Goal: Navigation & Orientation: Find specific page/section

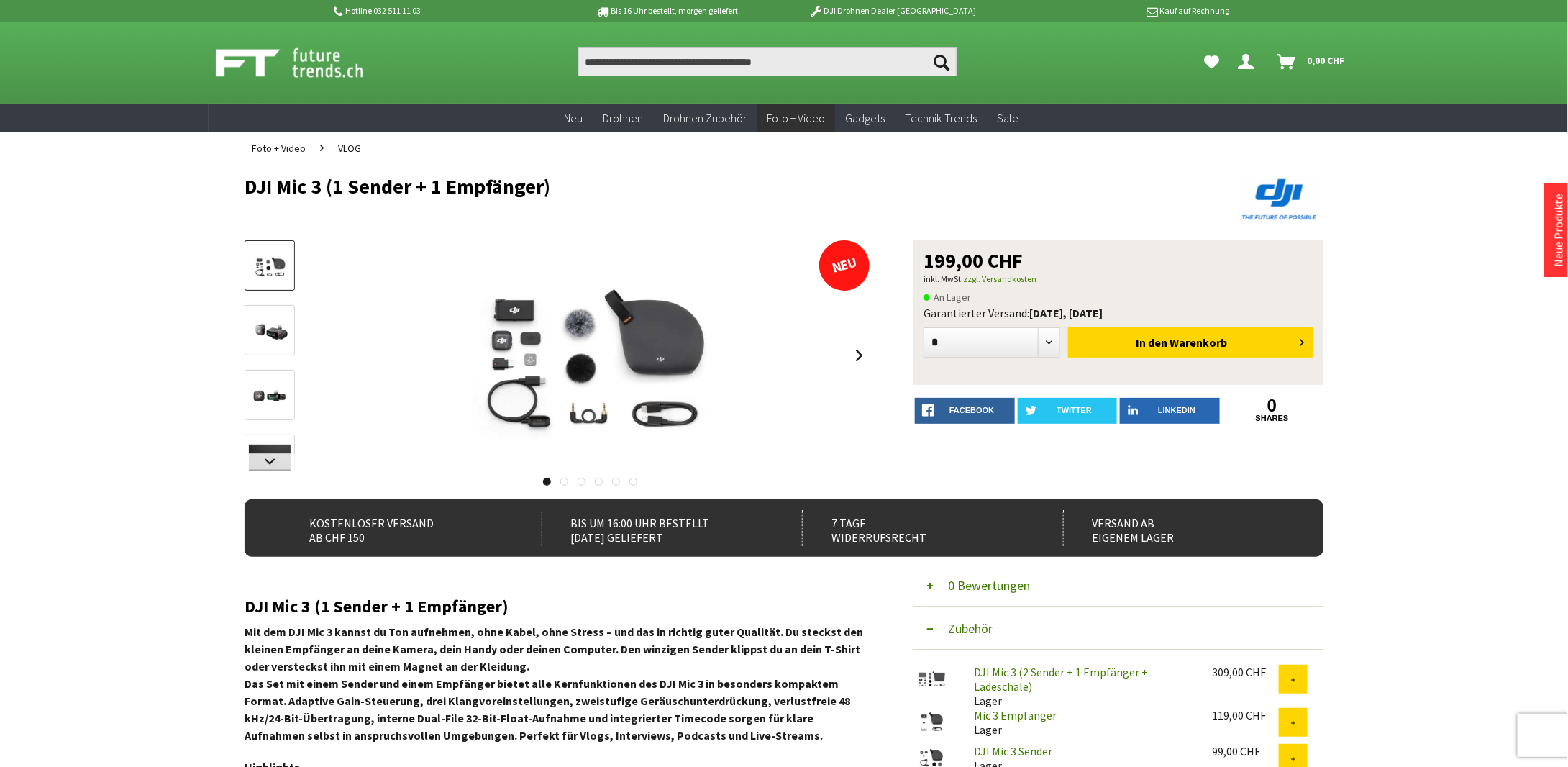
click at [279, 400] on img at bounding box center [270, 395] width 42 height 42
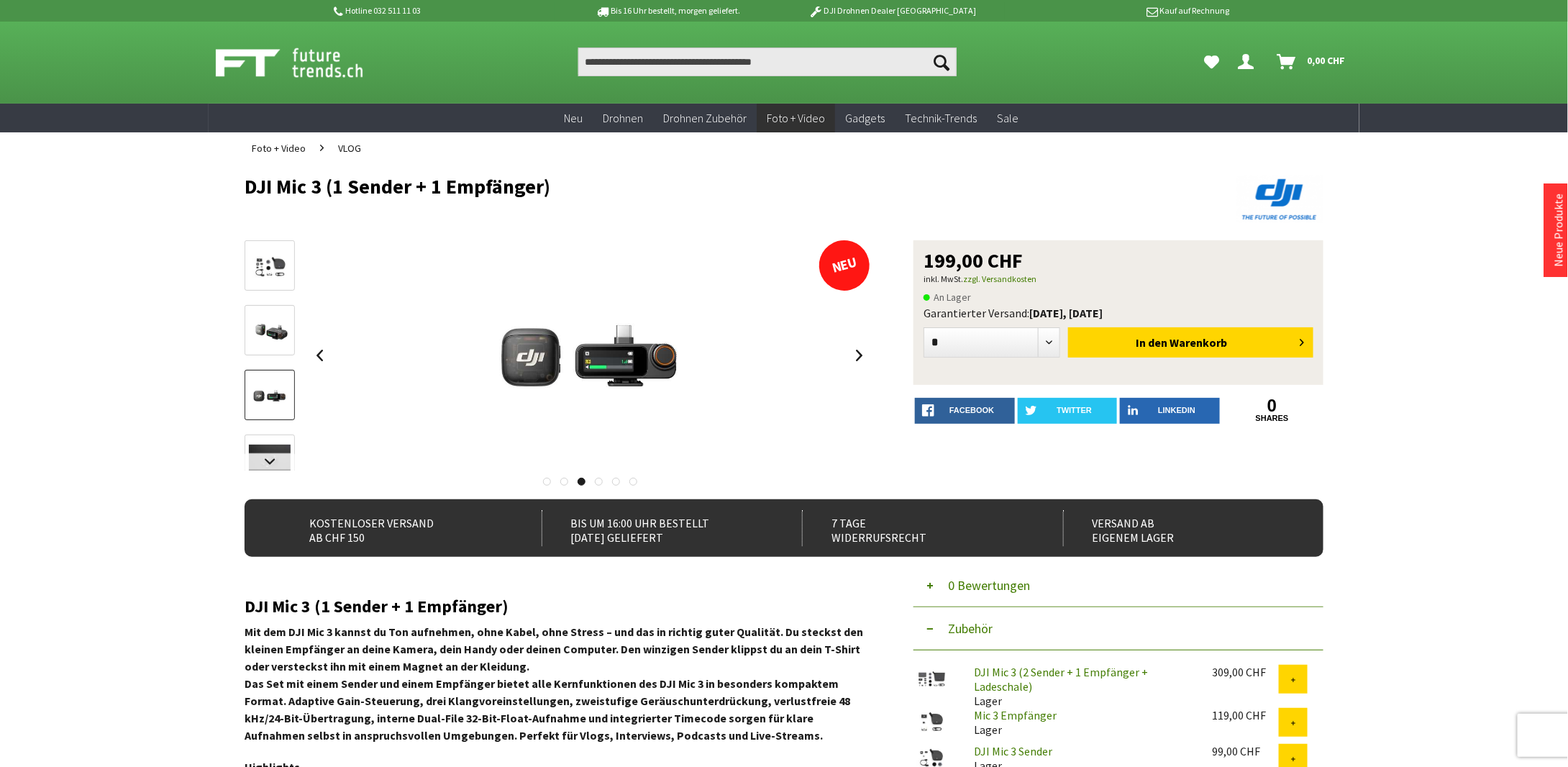
click at [284, 351] on img at bounding box center [270, 331] width 42 height 42
click at [268, 276] on img at bounding box center [270, 265] width 42 height 32
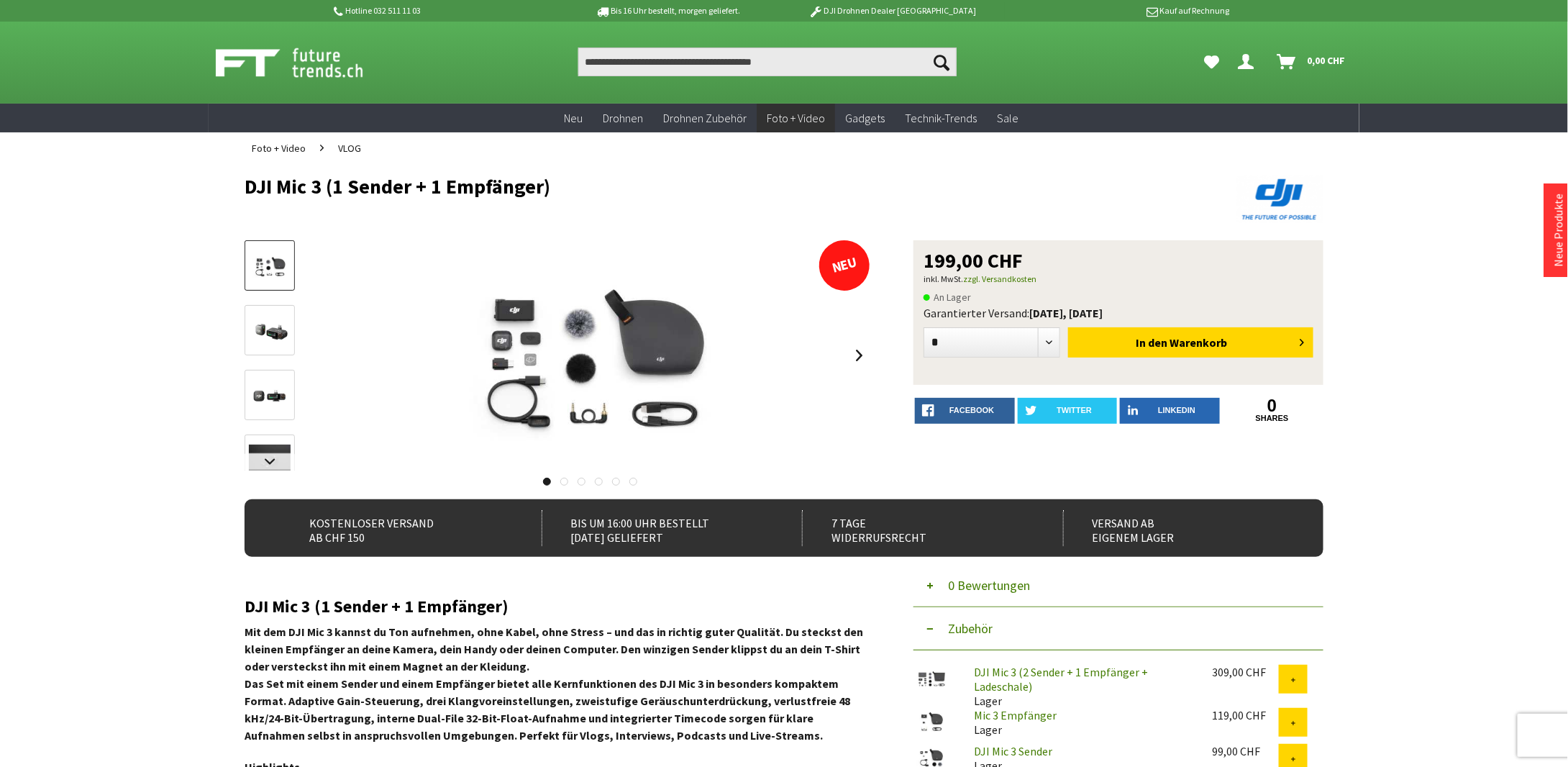
click at [310, 56] on img at bounding box center [305, 62] width 179 height 36
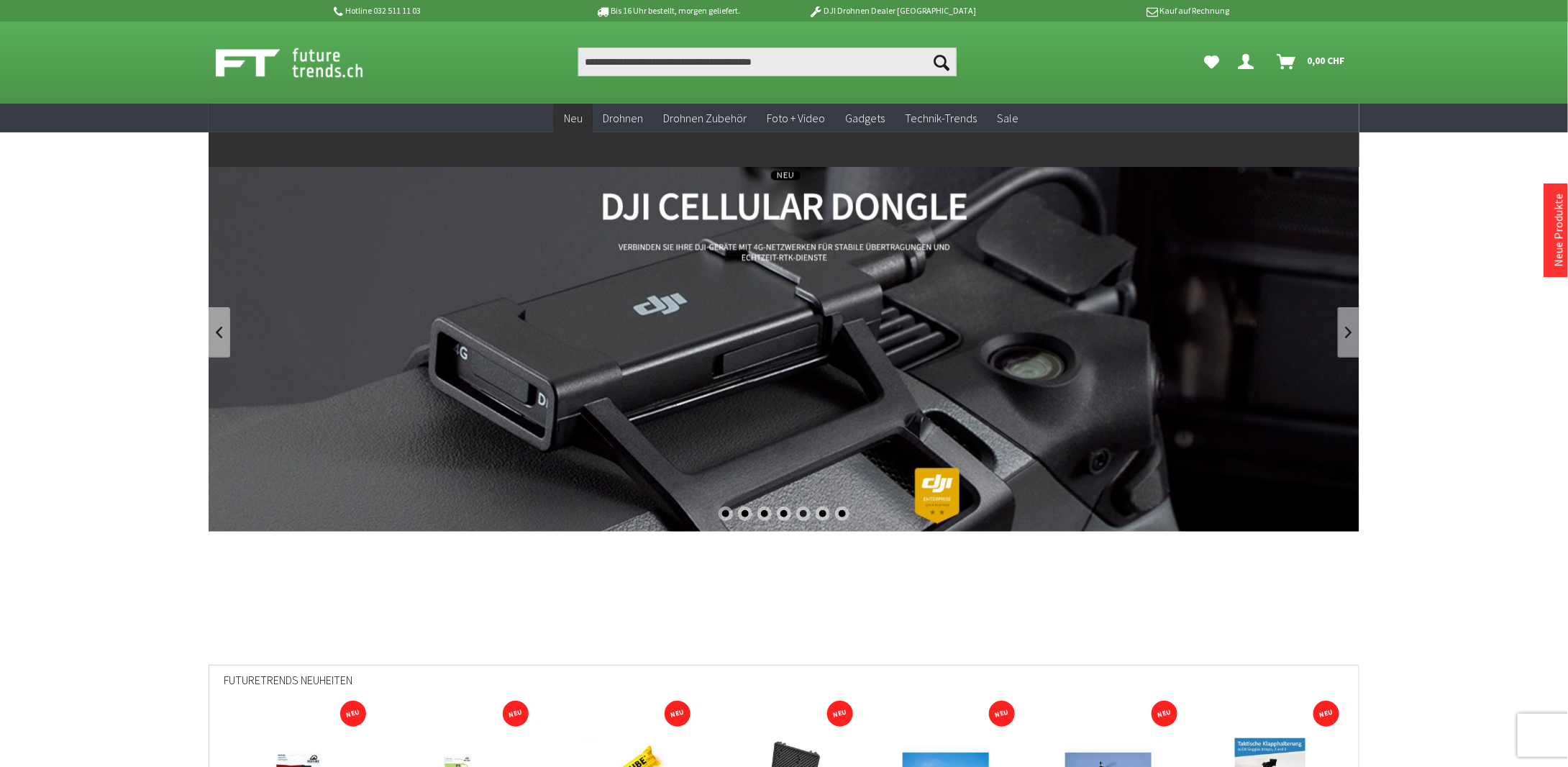
click at [573, 119] on span "Neu" at bounding box center [573, 118] width 19 height 15
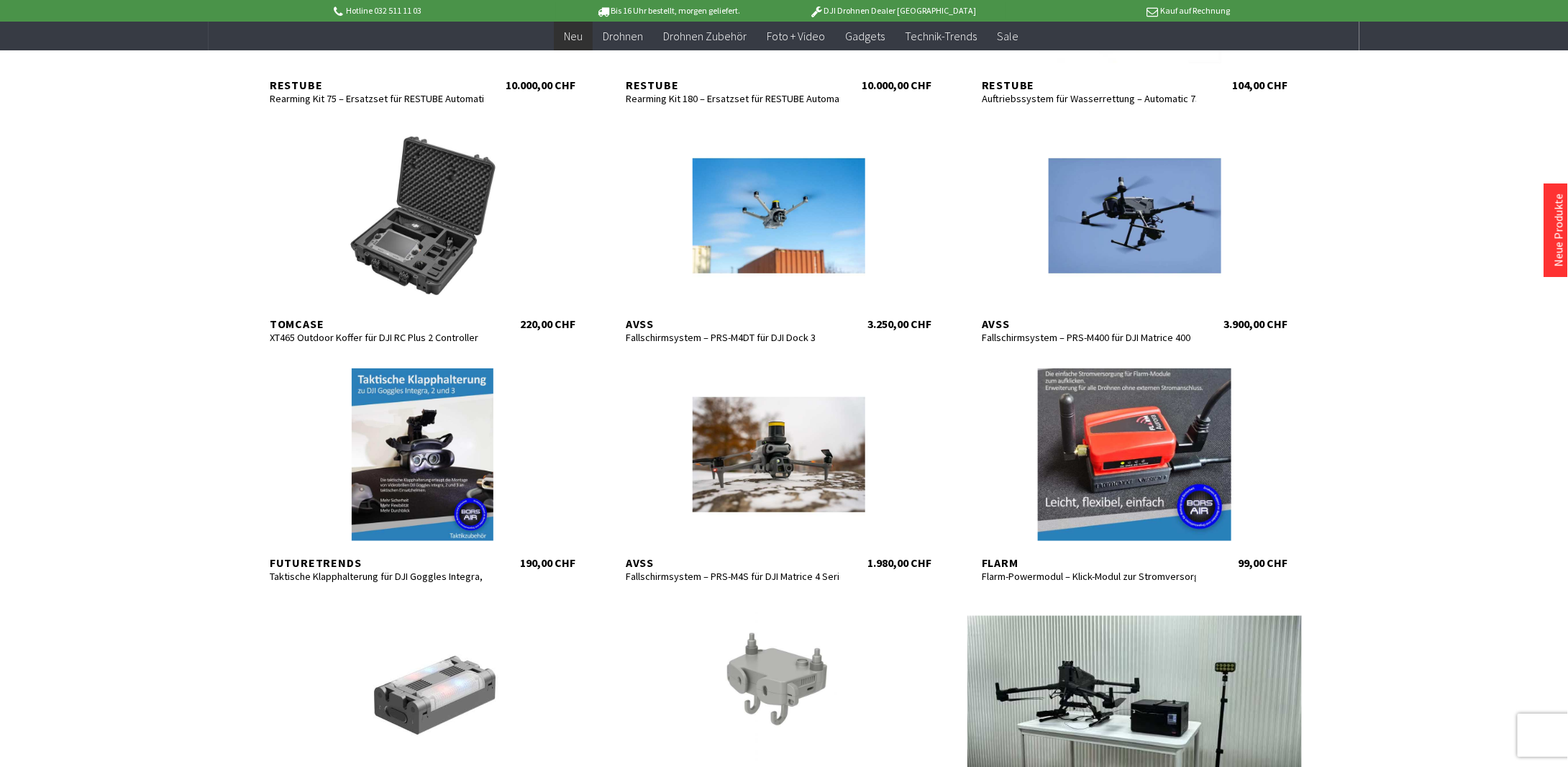
scroll to position [432, 0]
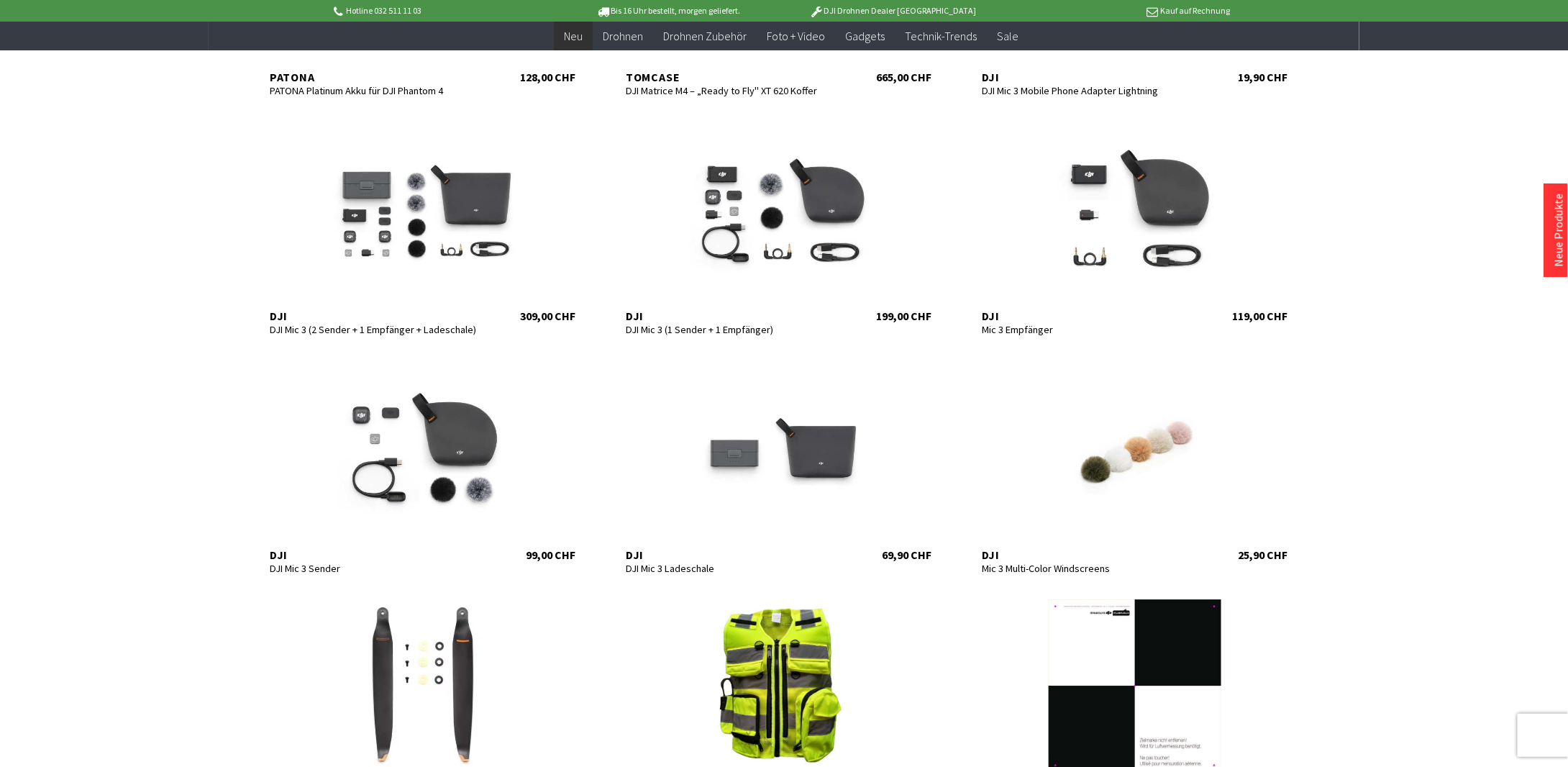
scroll to position [1871, 0]
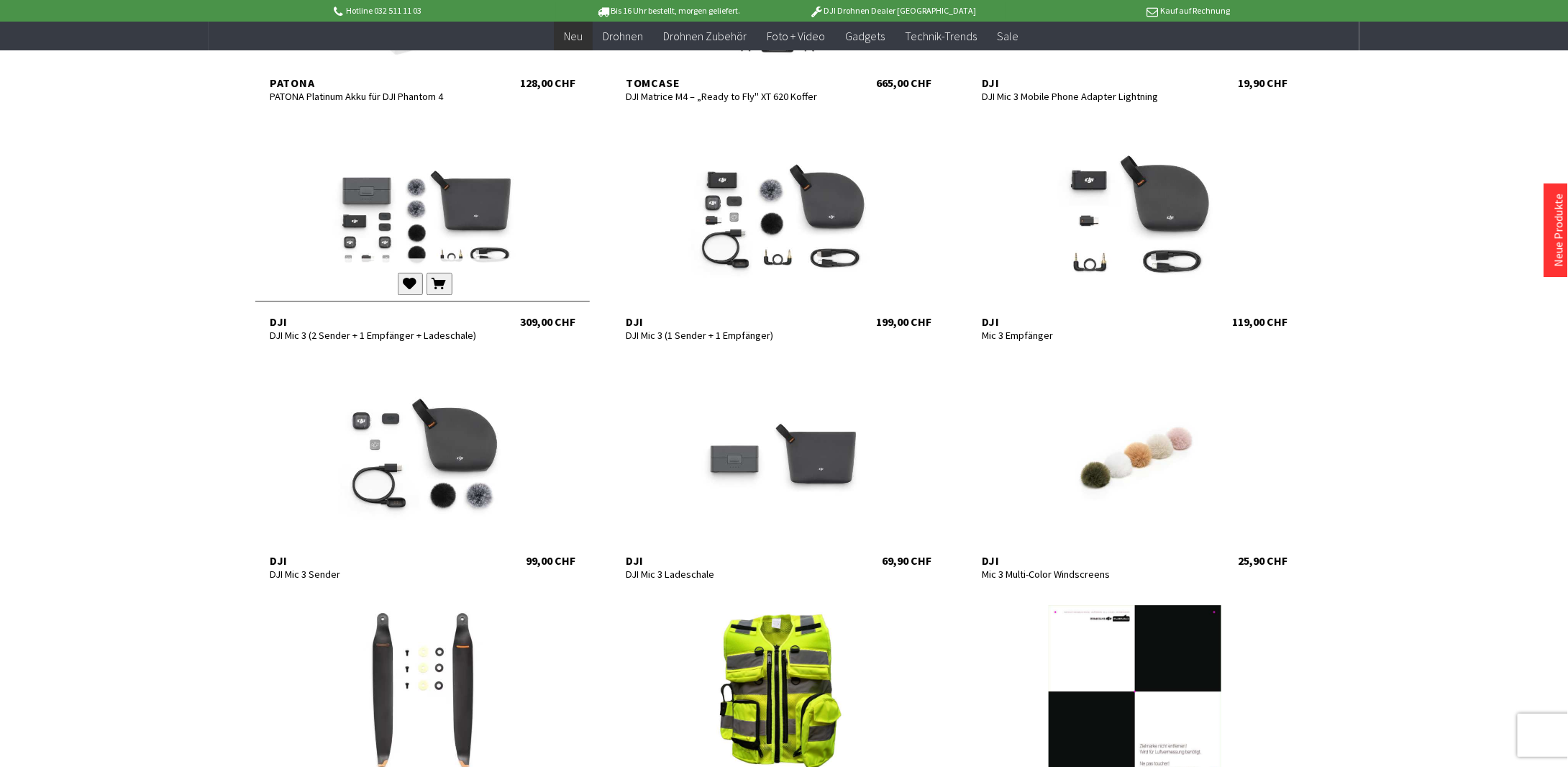
click at [390, 230] on div at bounding box center [422, 213] width 334 height 172
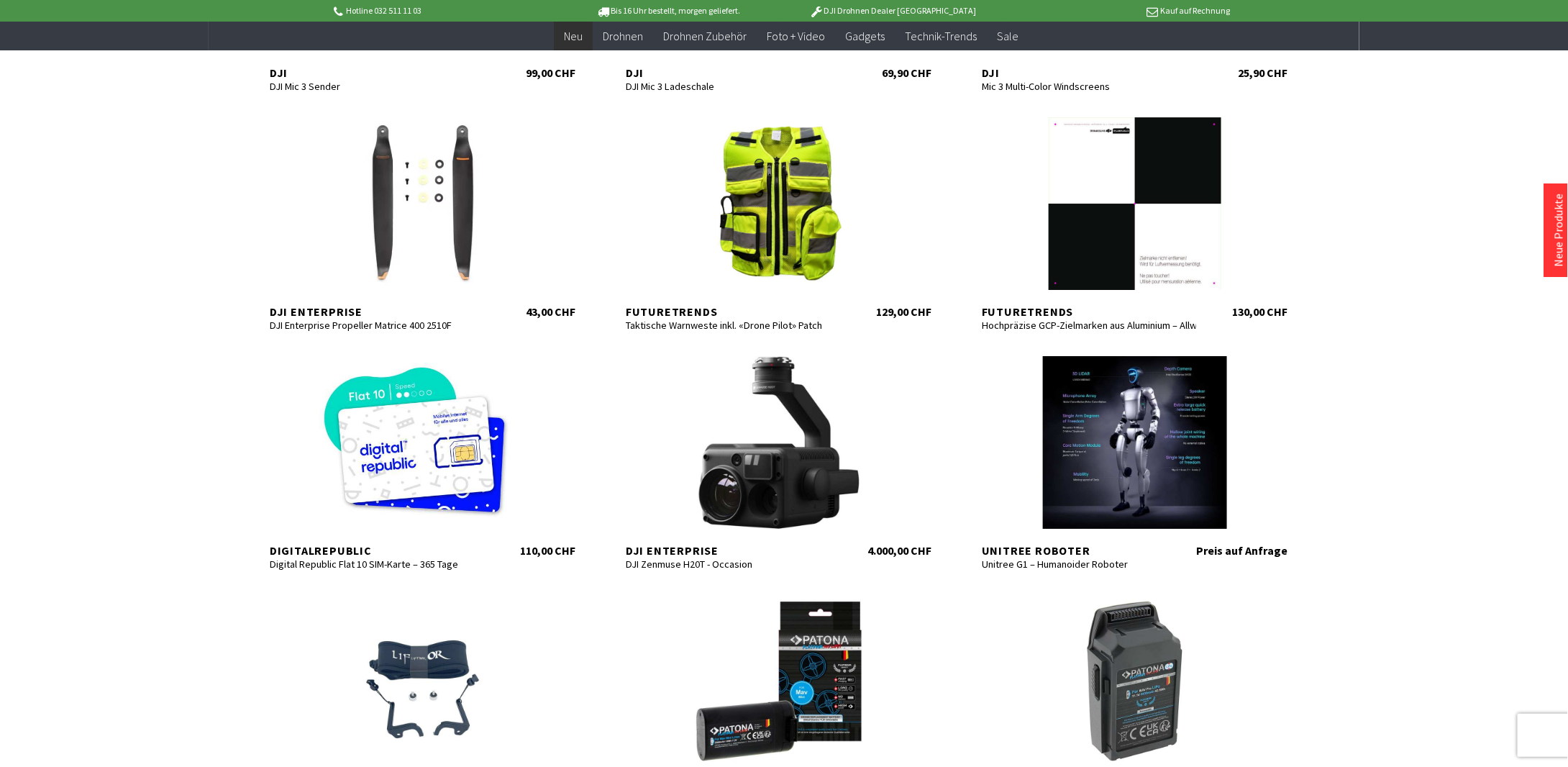
scroll to position [2374, 0]
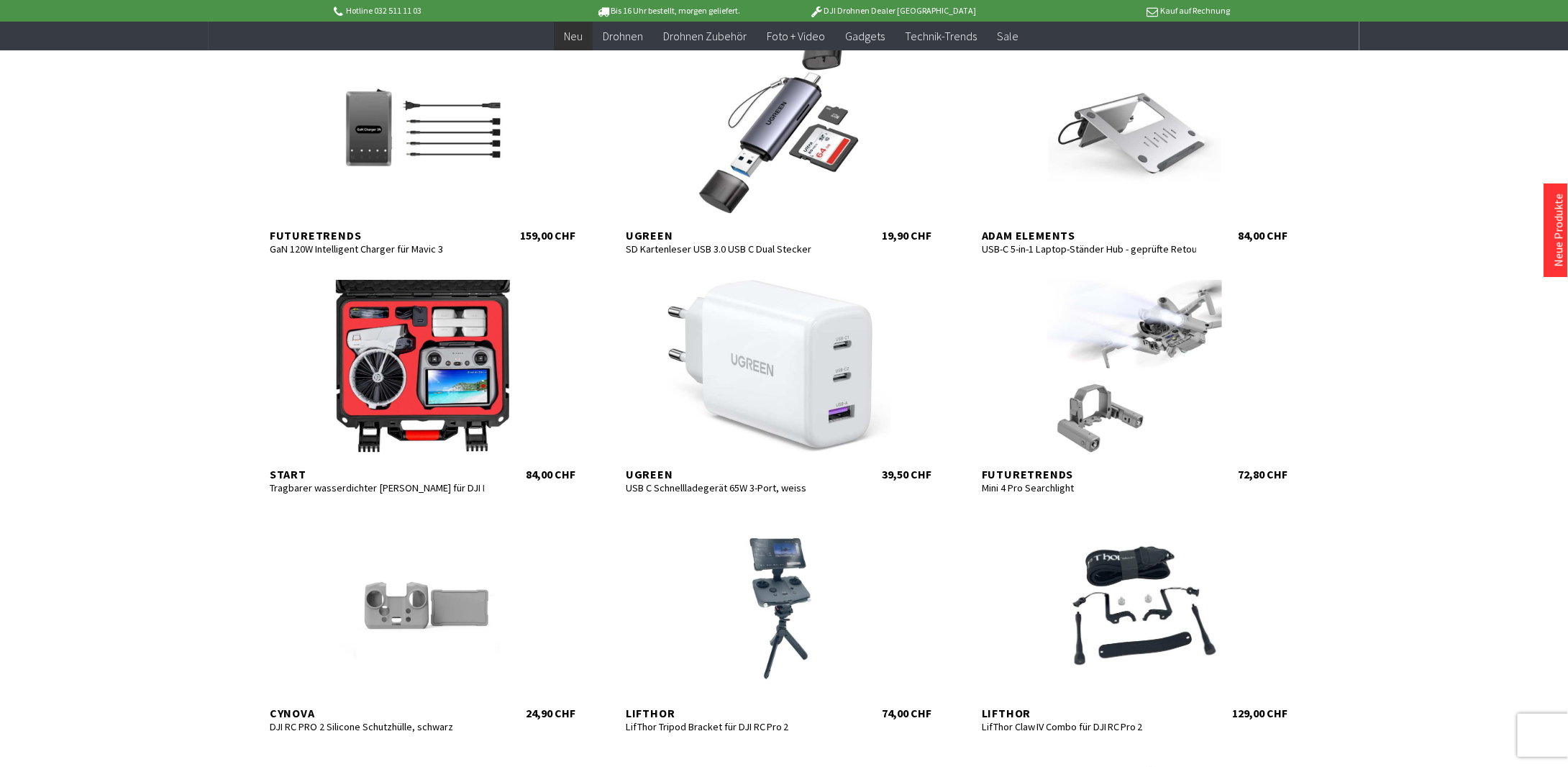
scroll to position [3166, 0]
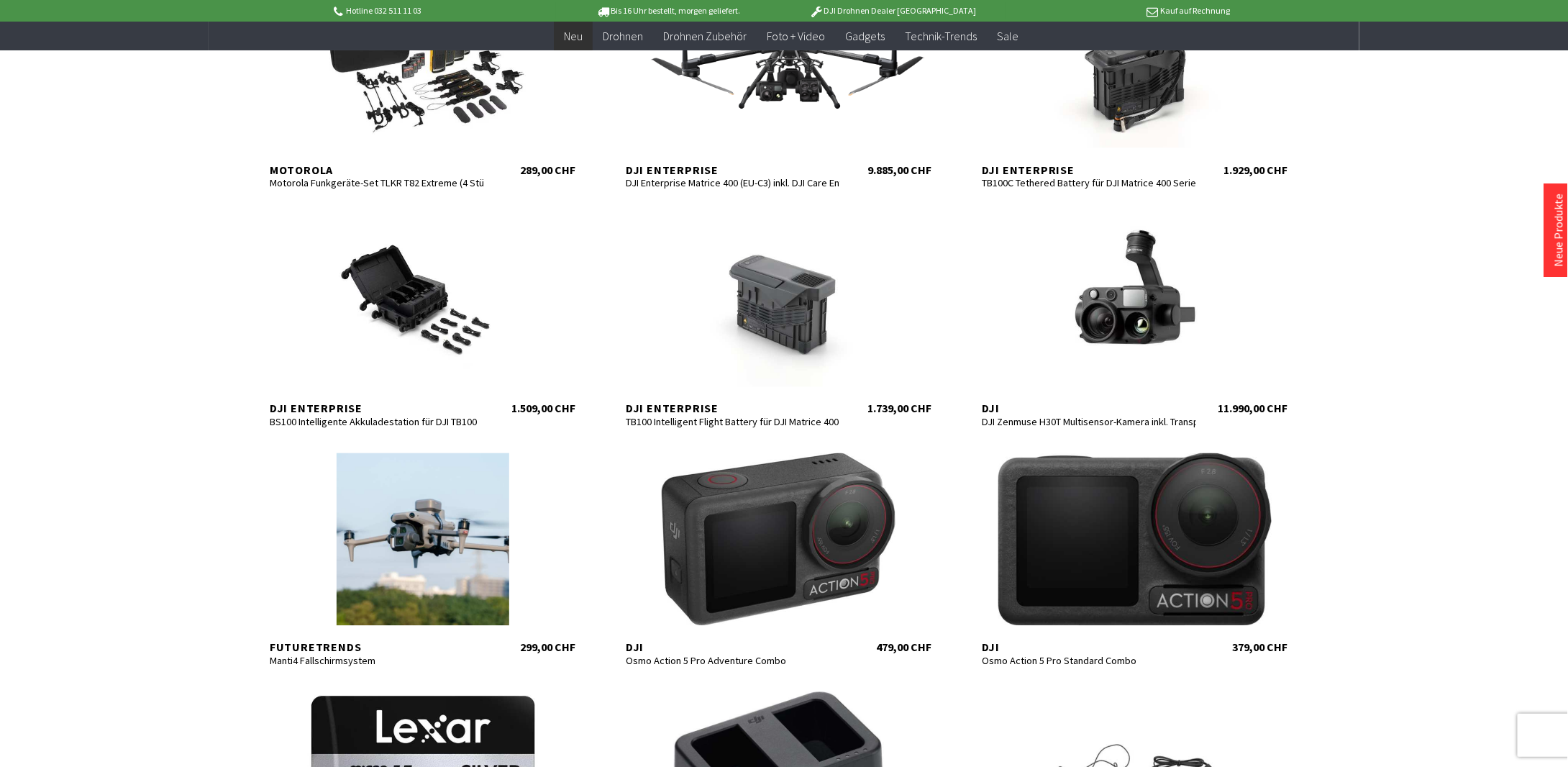
scroll to position [3957, 0]
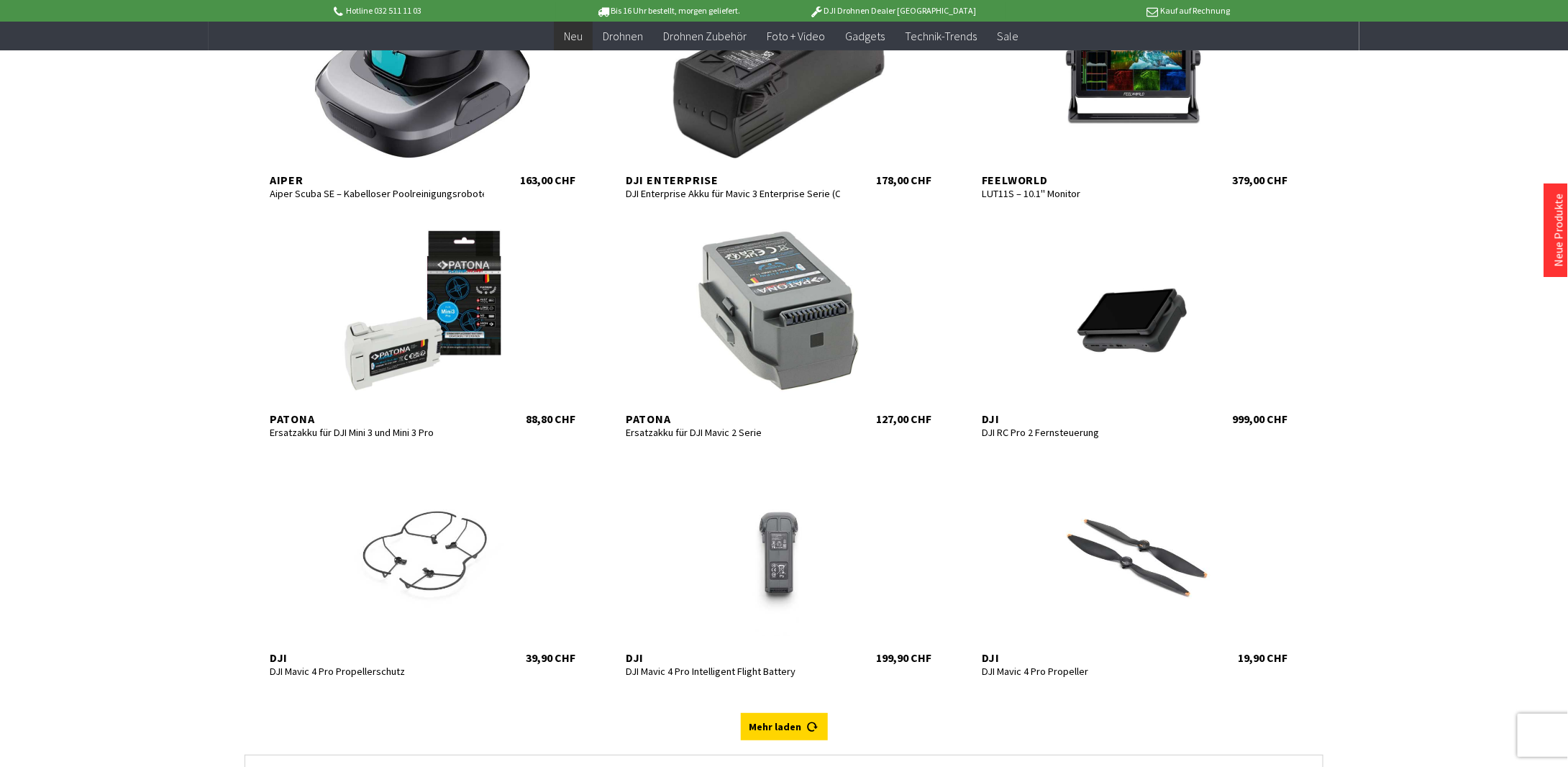
scroll to position [5612, 0]
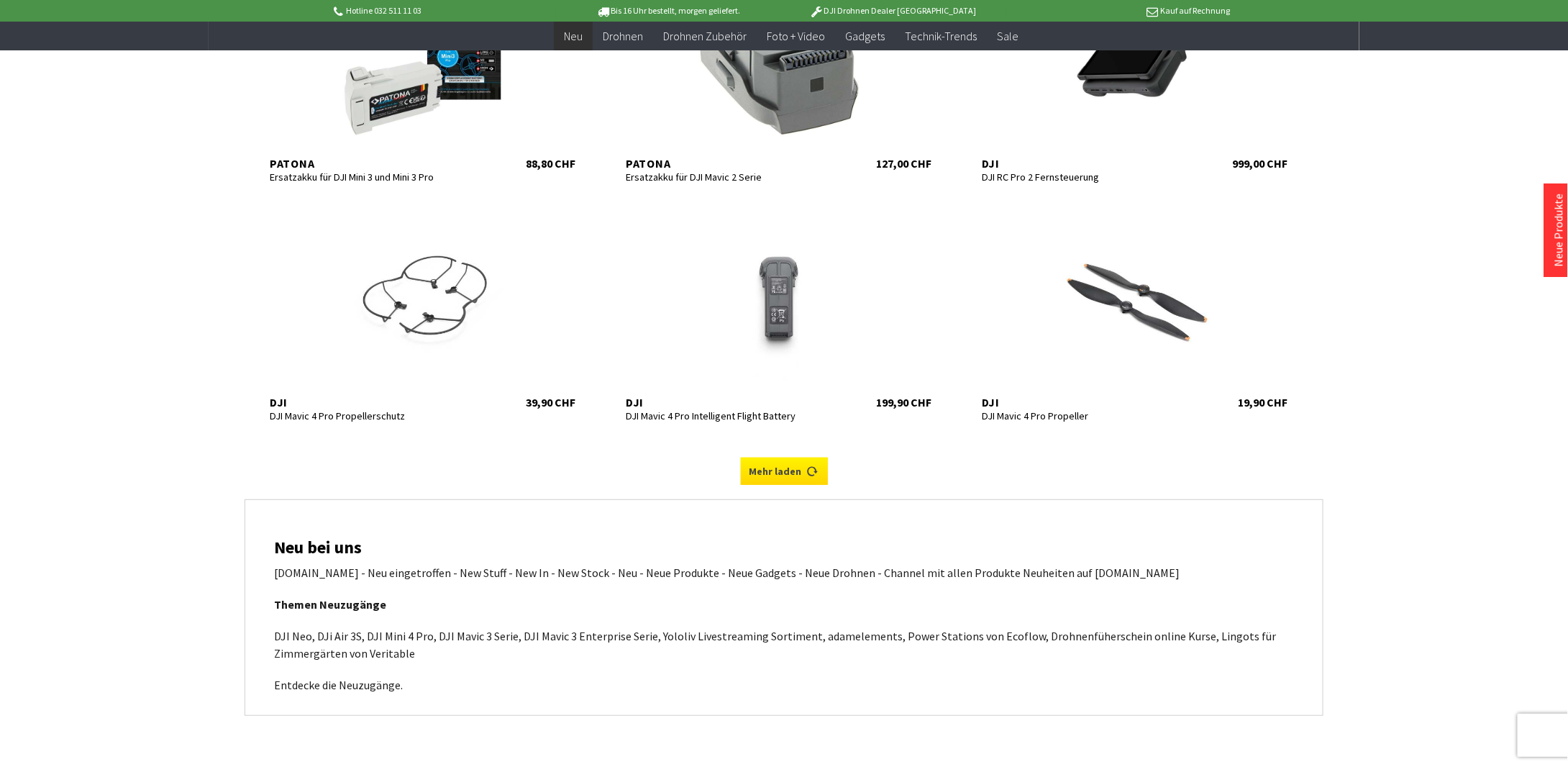
click at [748, 485] on link "Mehr laden" at bounding box center [784, 471] width 87 height 27
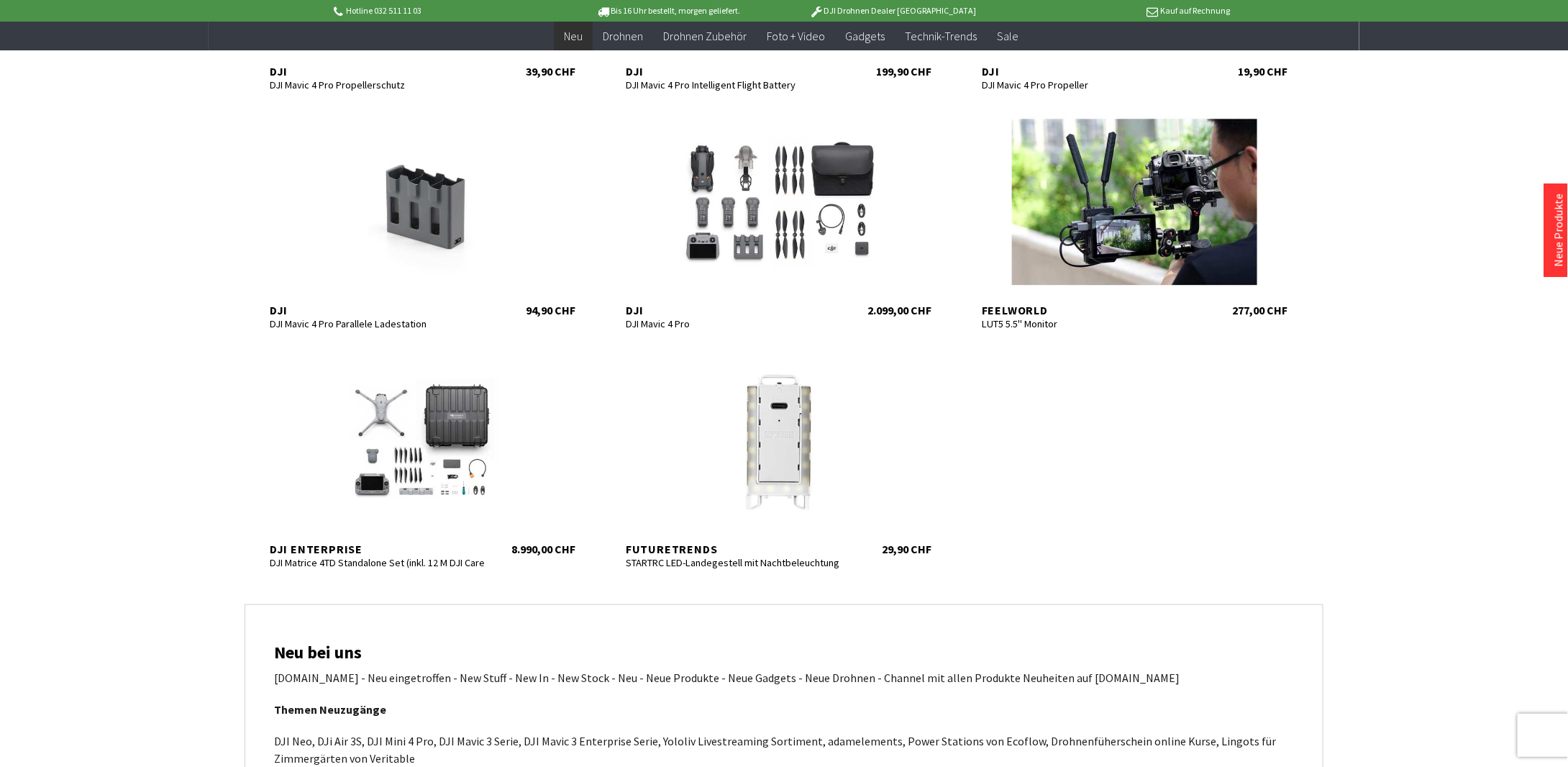
scroll to position [5972, 0]
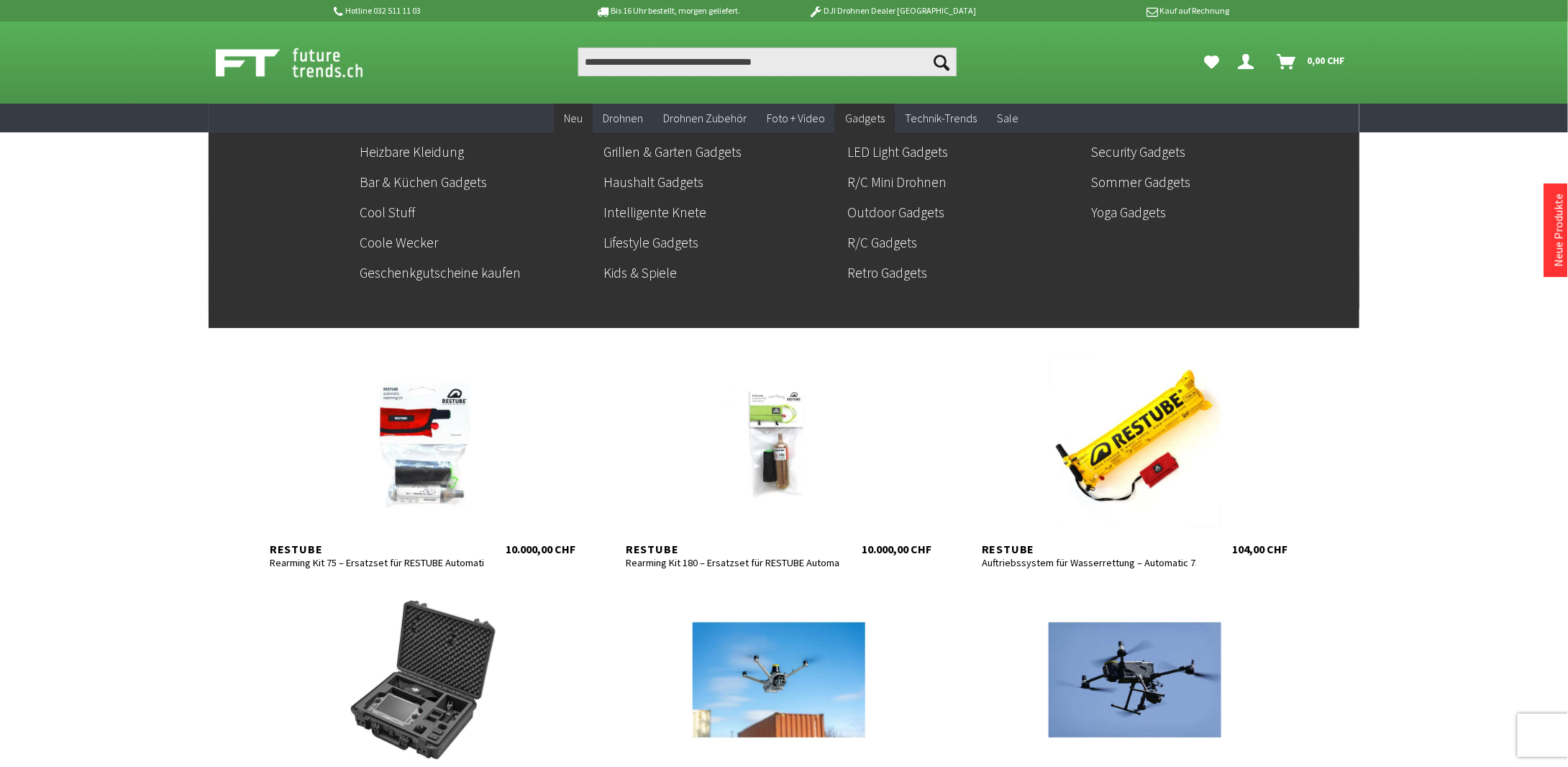
click at [872, 118] on span "Gadgets" at bounding box center [865, 118] width 40 height 15
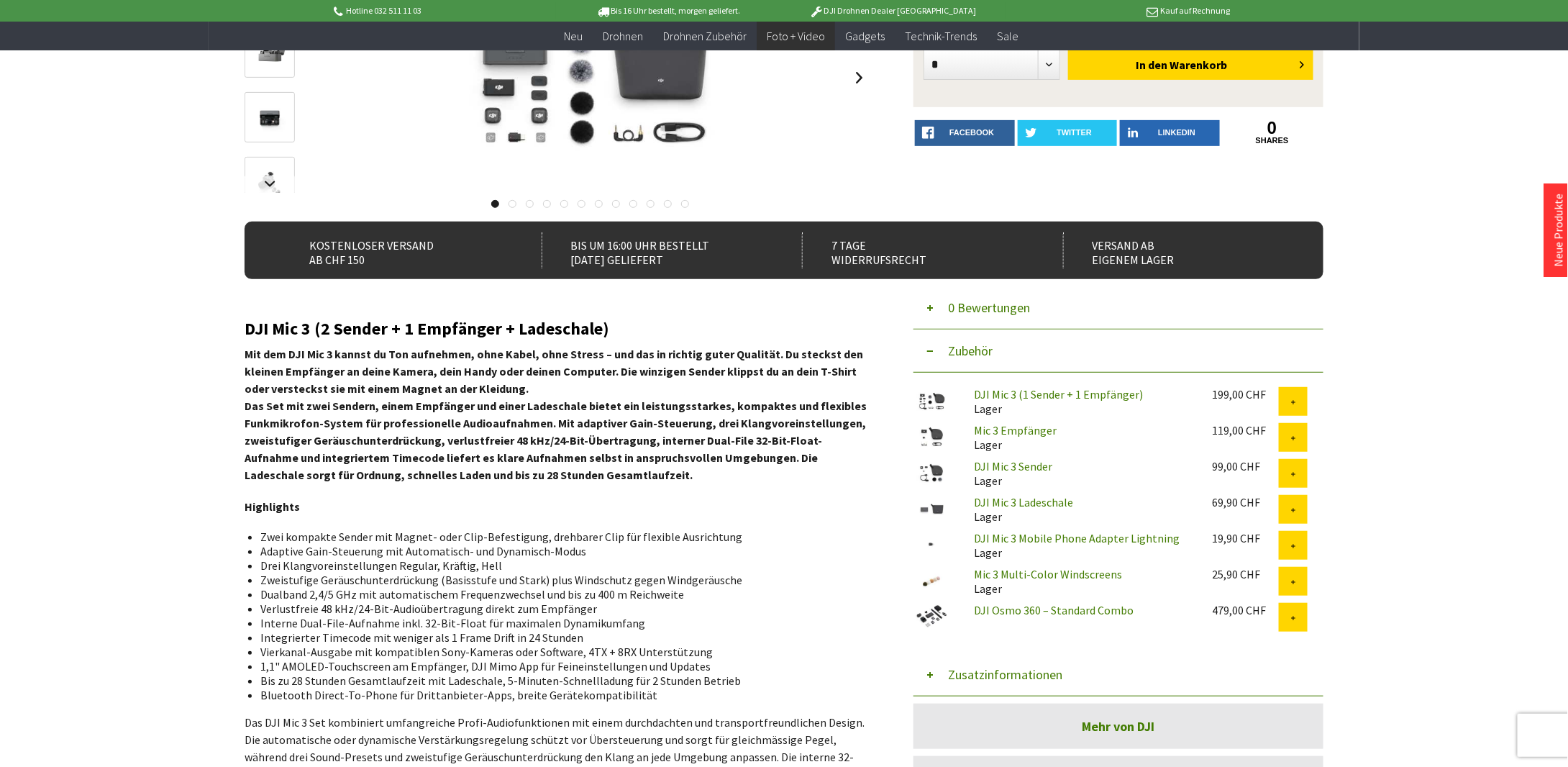
scroll to position [243, 0]
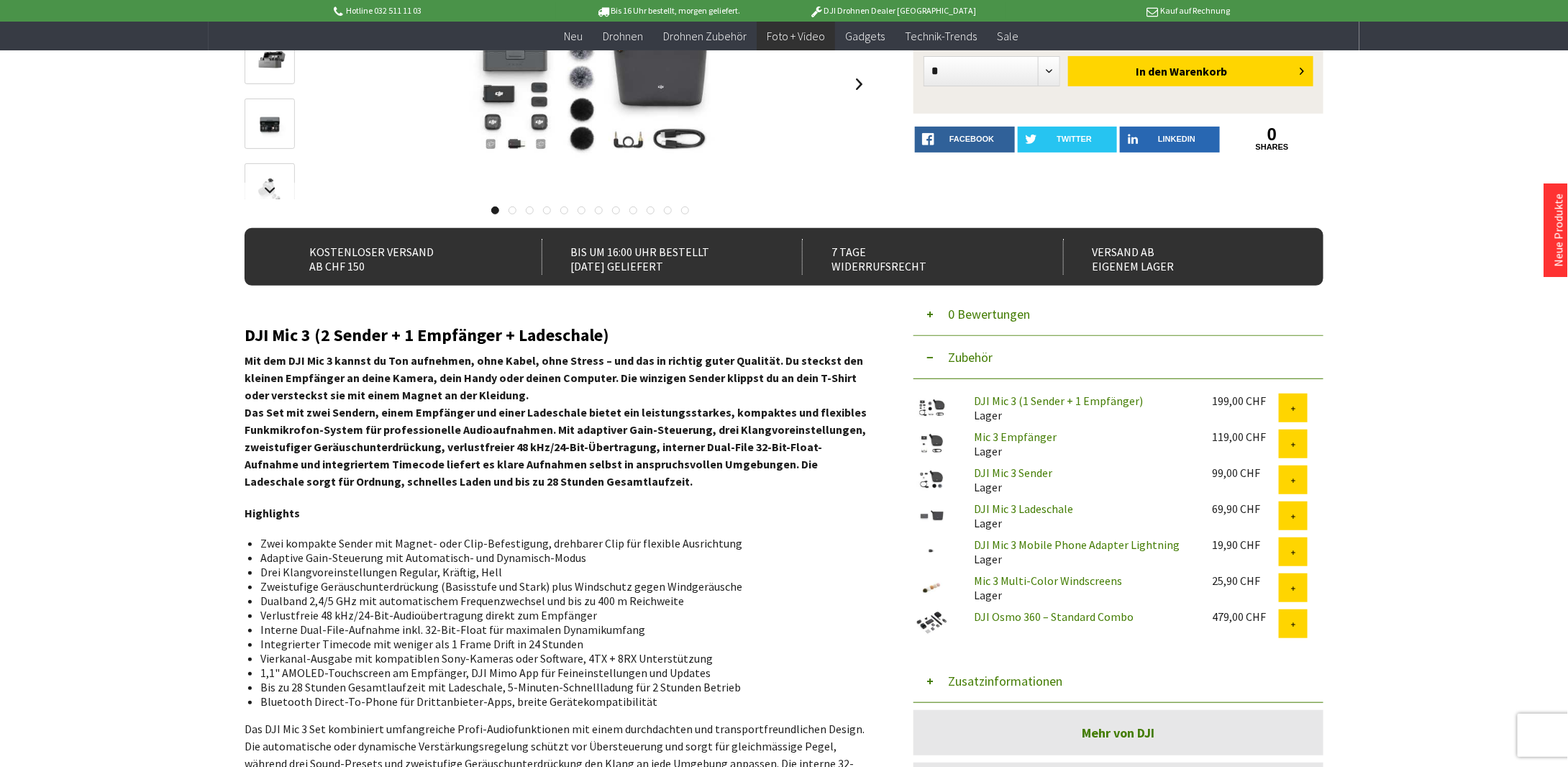
click at [1065, 621] on link "DJI Osmo 360 – Standard Combo" at bounding box center [1054, 617] width 160 height 15
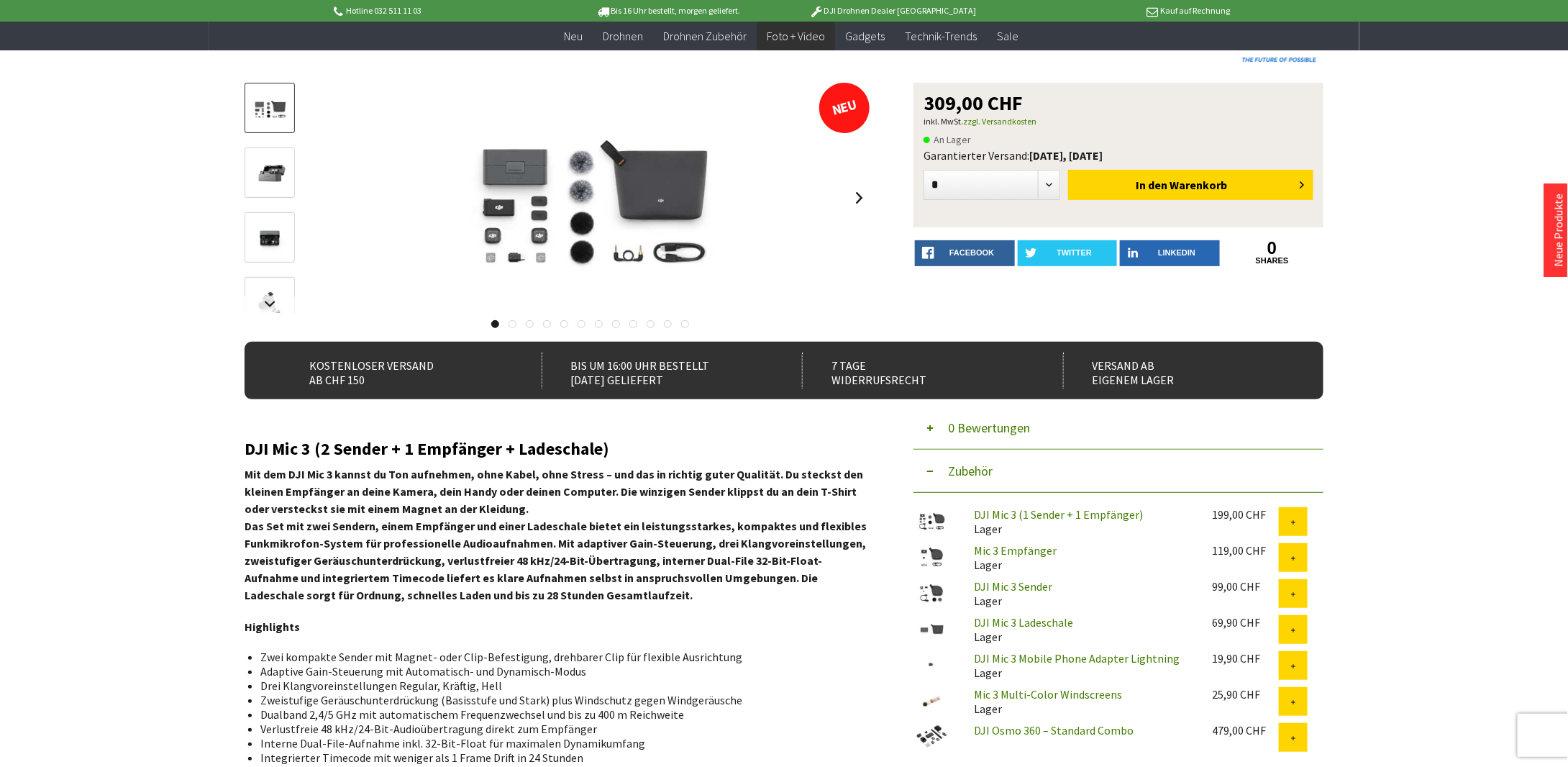
scroll to position [0, 0]
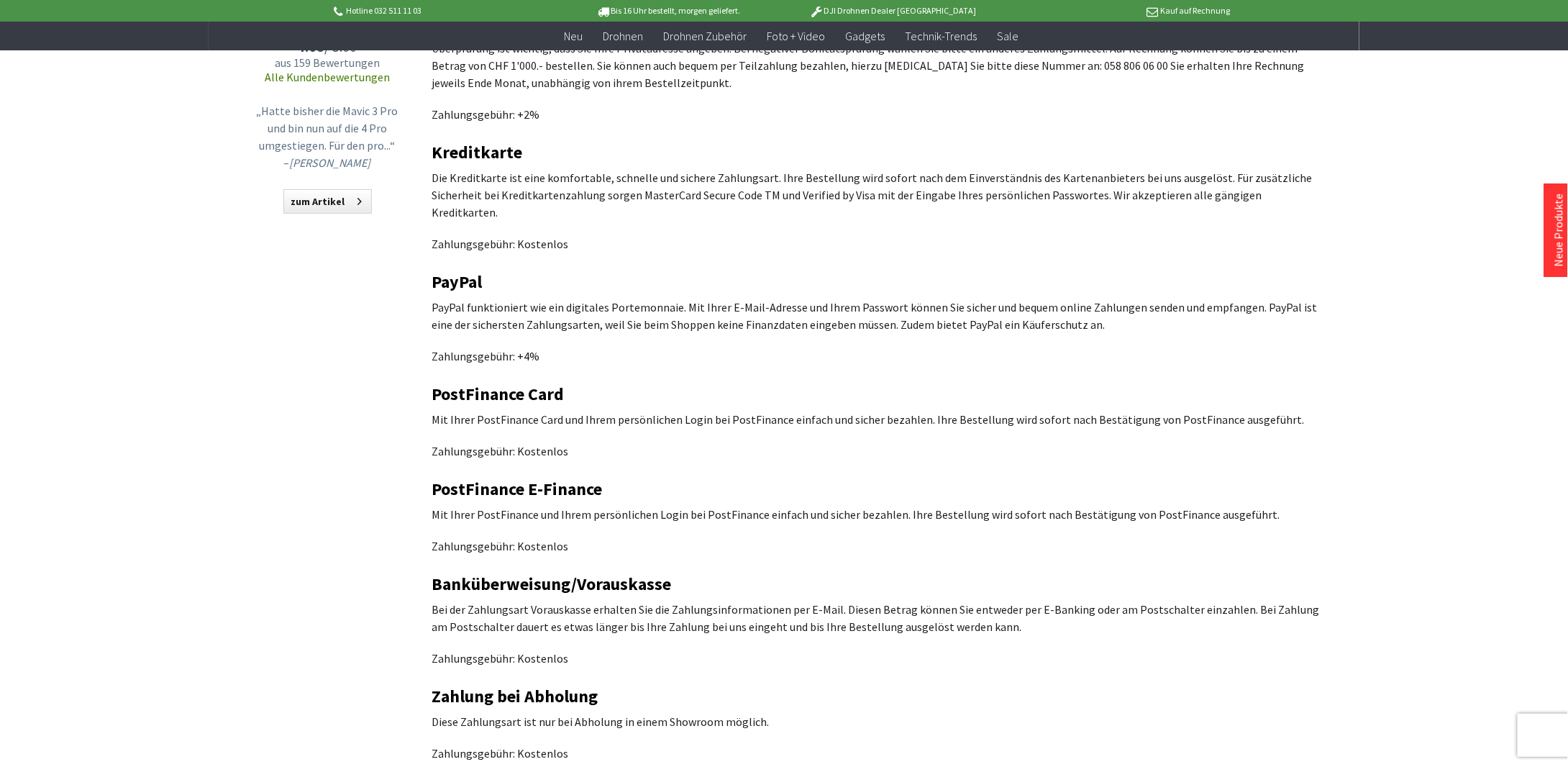
scroll to position [216, 0]
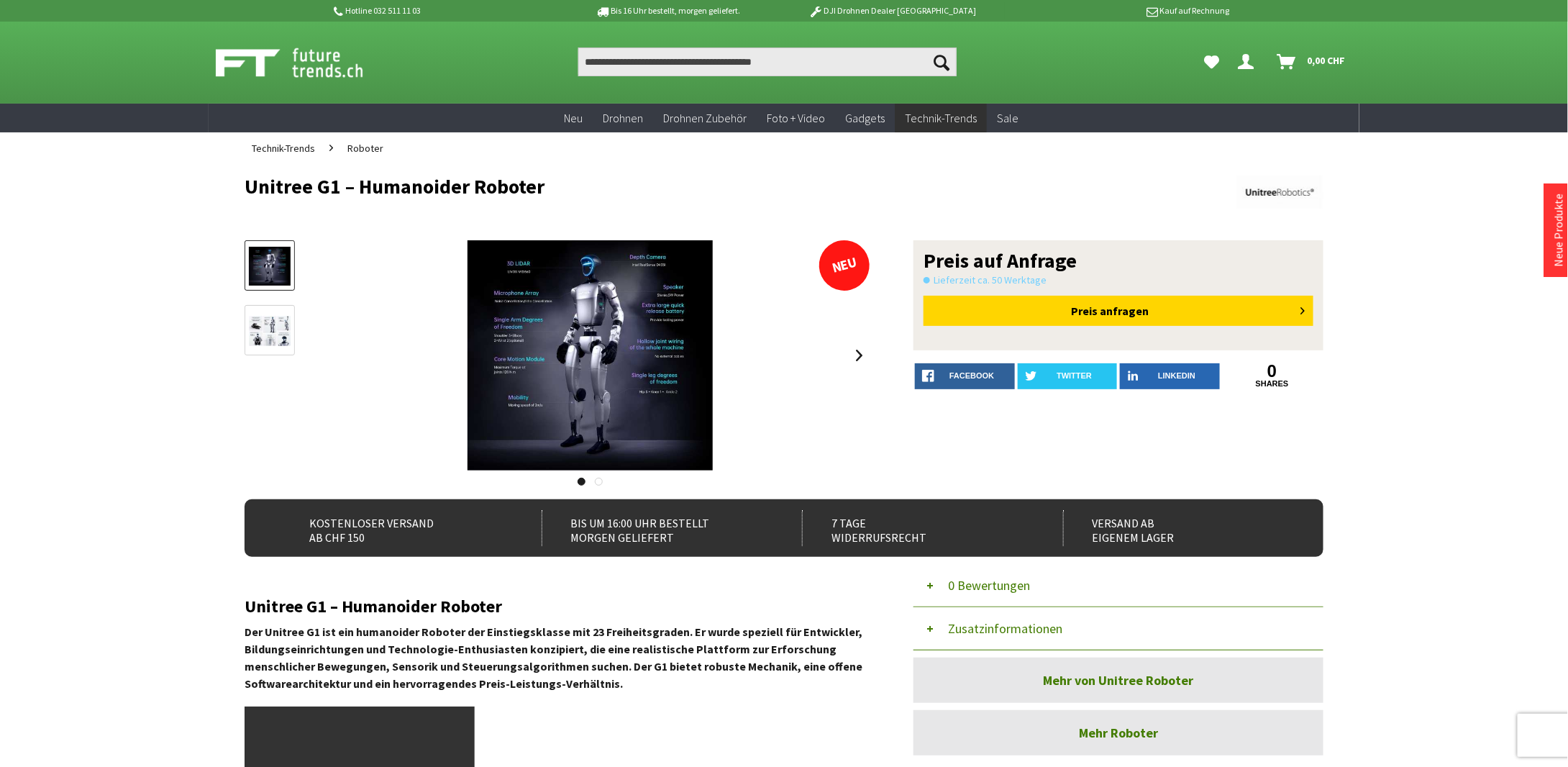
click at [262, 321] on img at bounding box center [270, 331] width 42 height 31
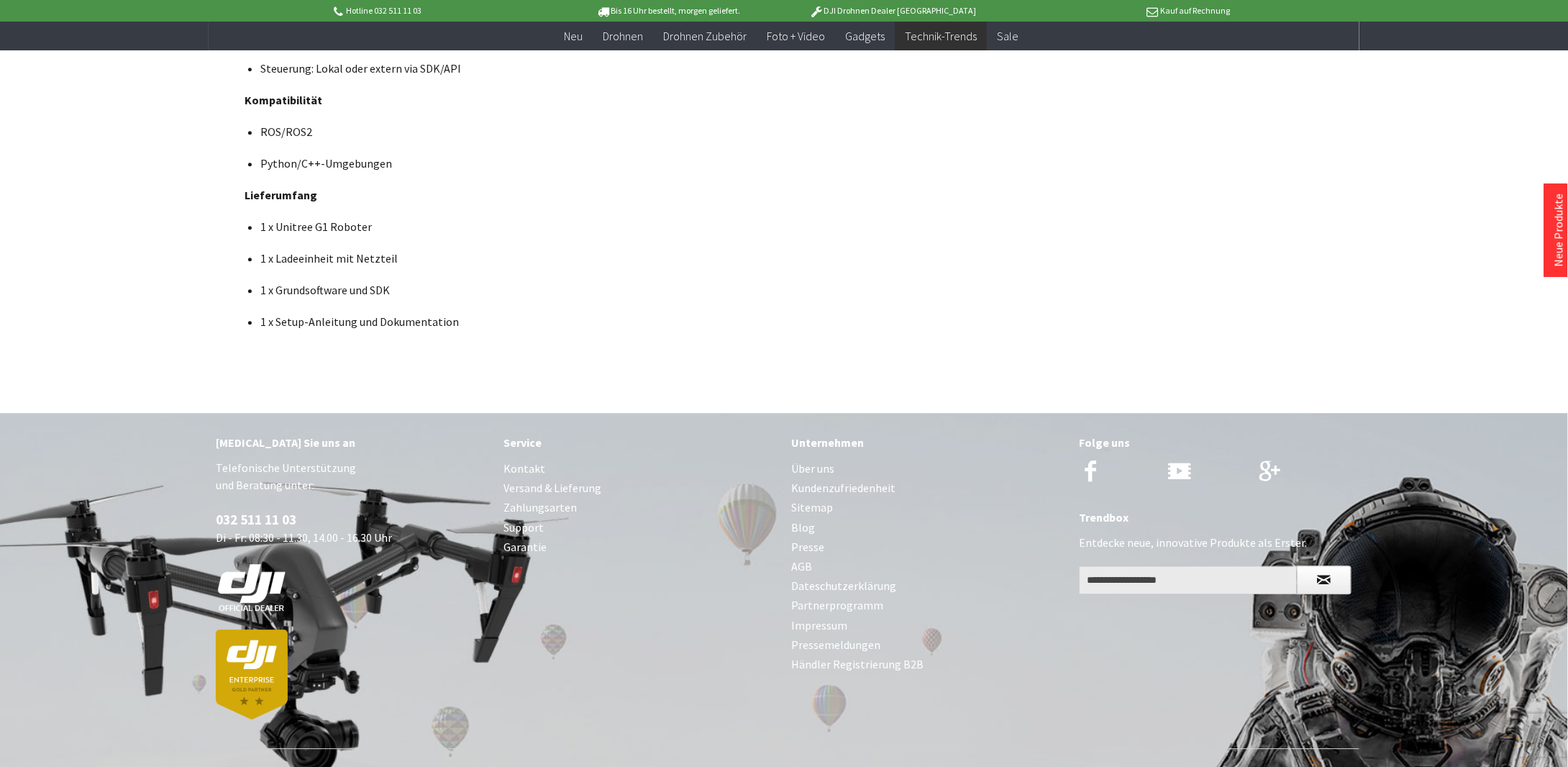
scroll to position [1799, 0]
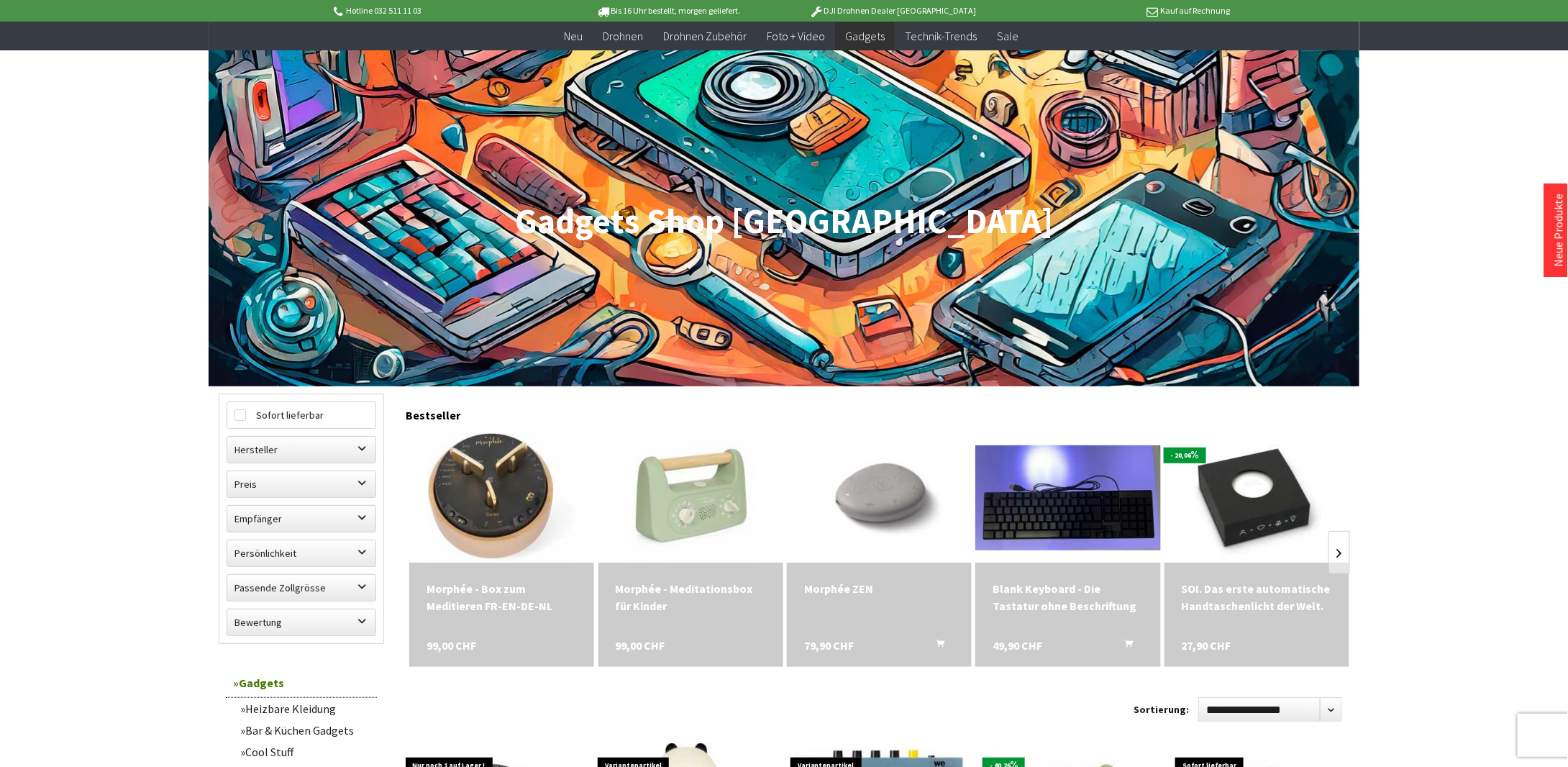
scroll to position [360, 0]
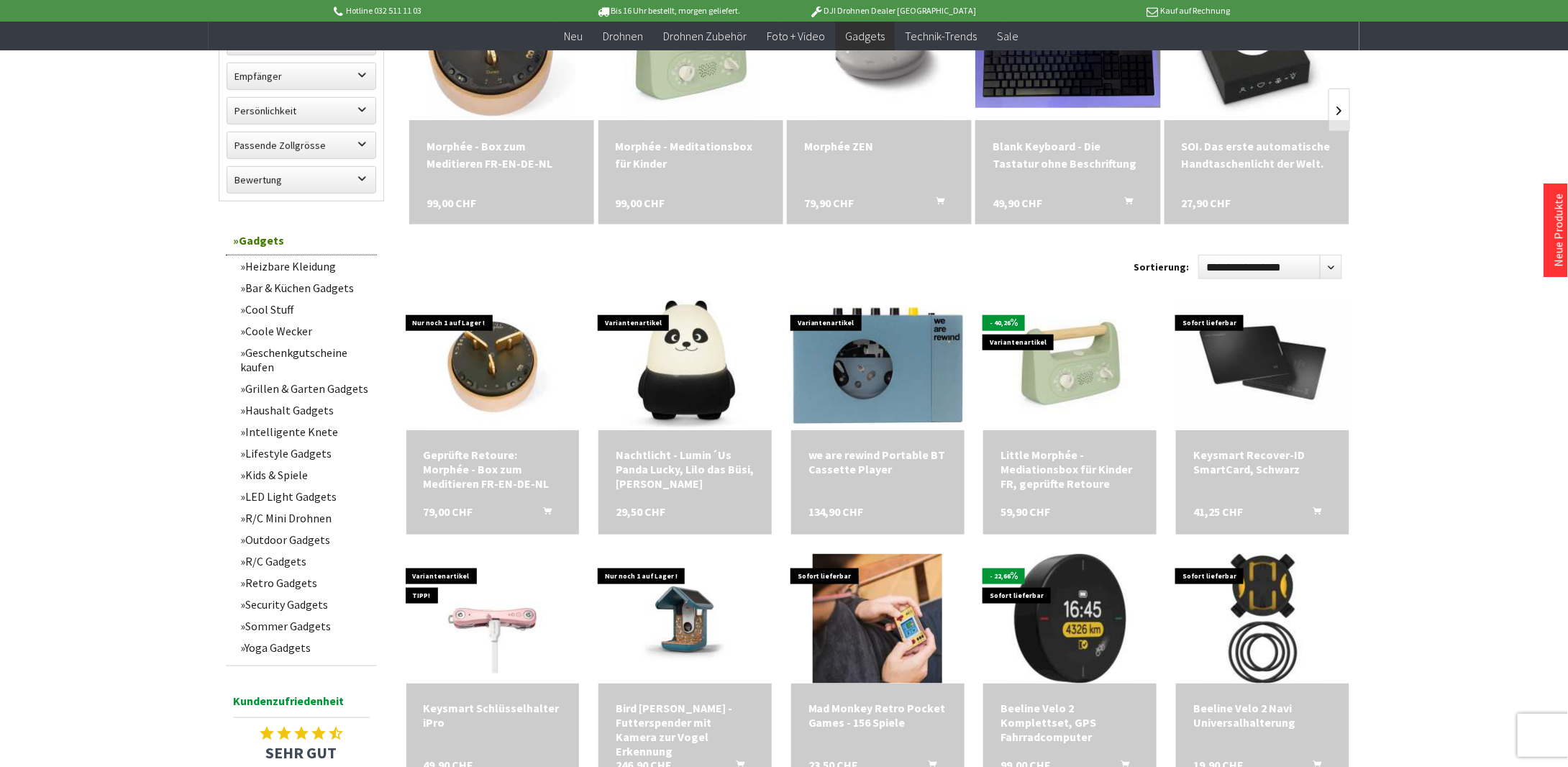
scroll to position [719, 0]
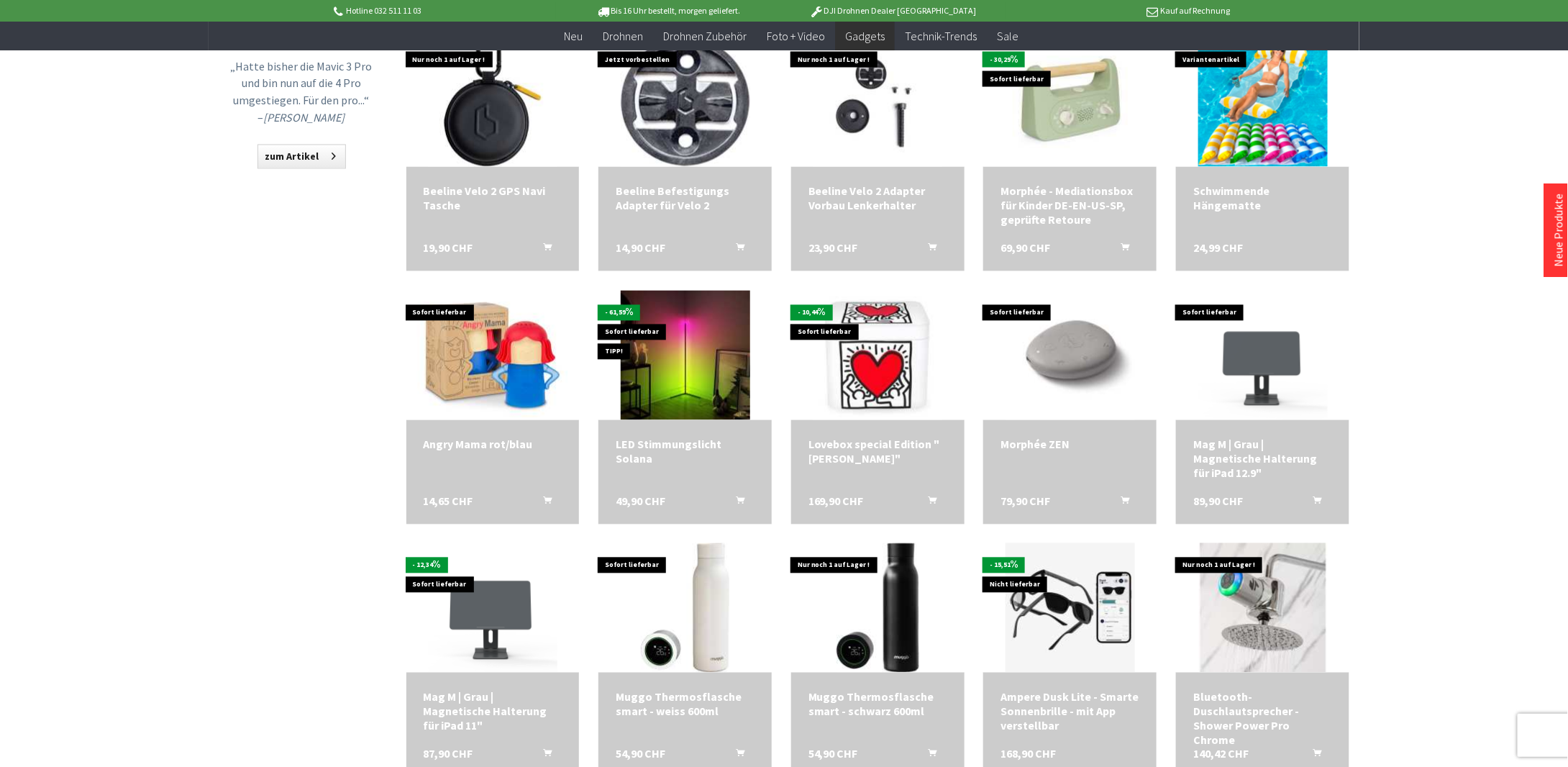
scroll to position [1295, 0]
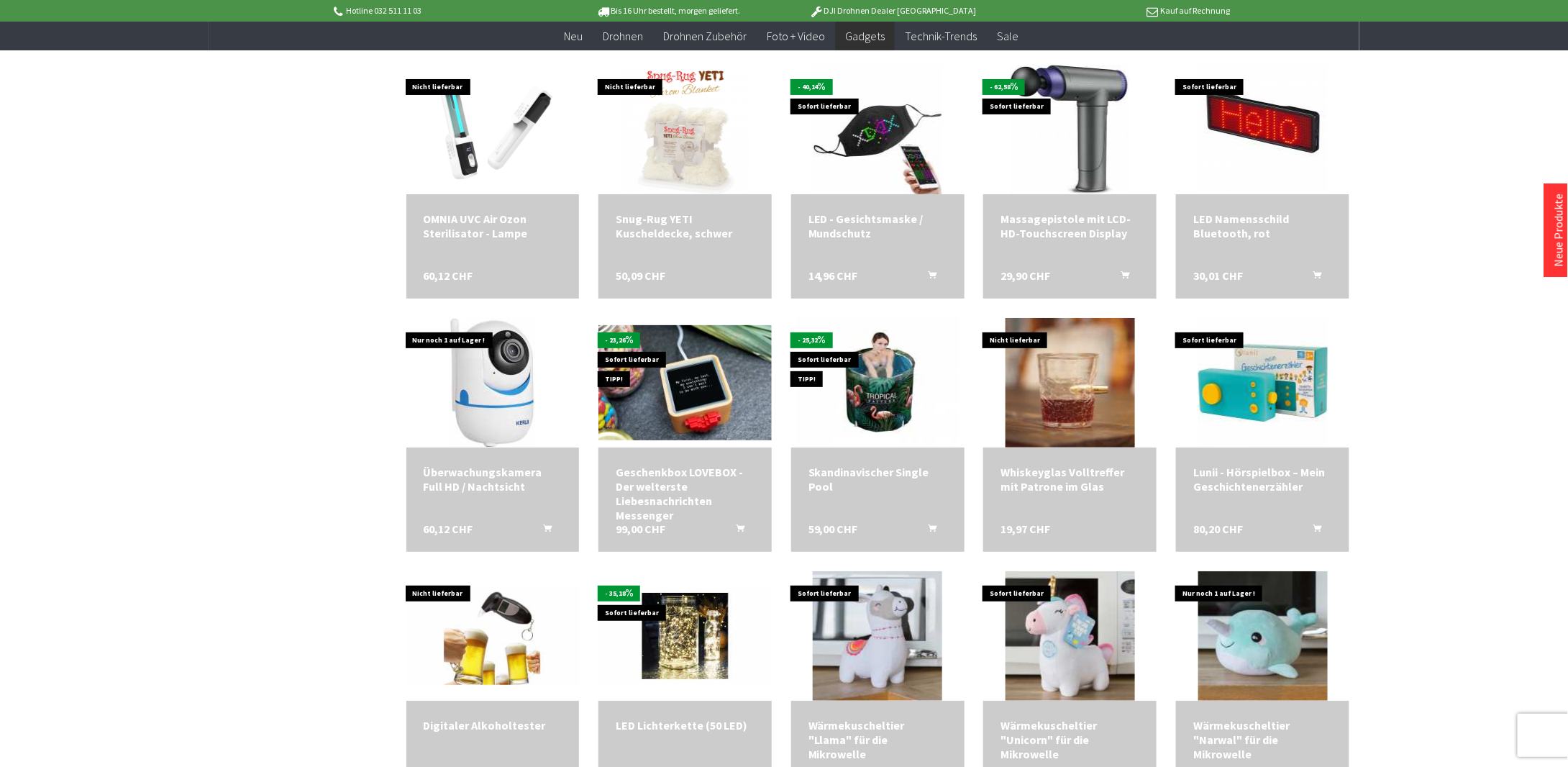
scroll to position [2806, 0]
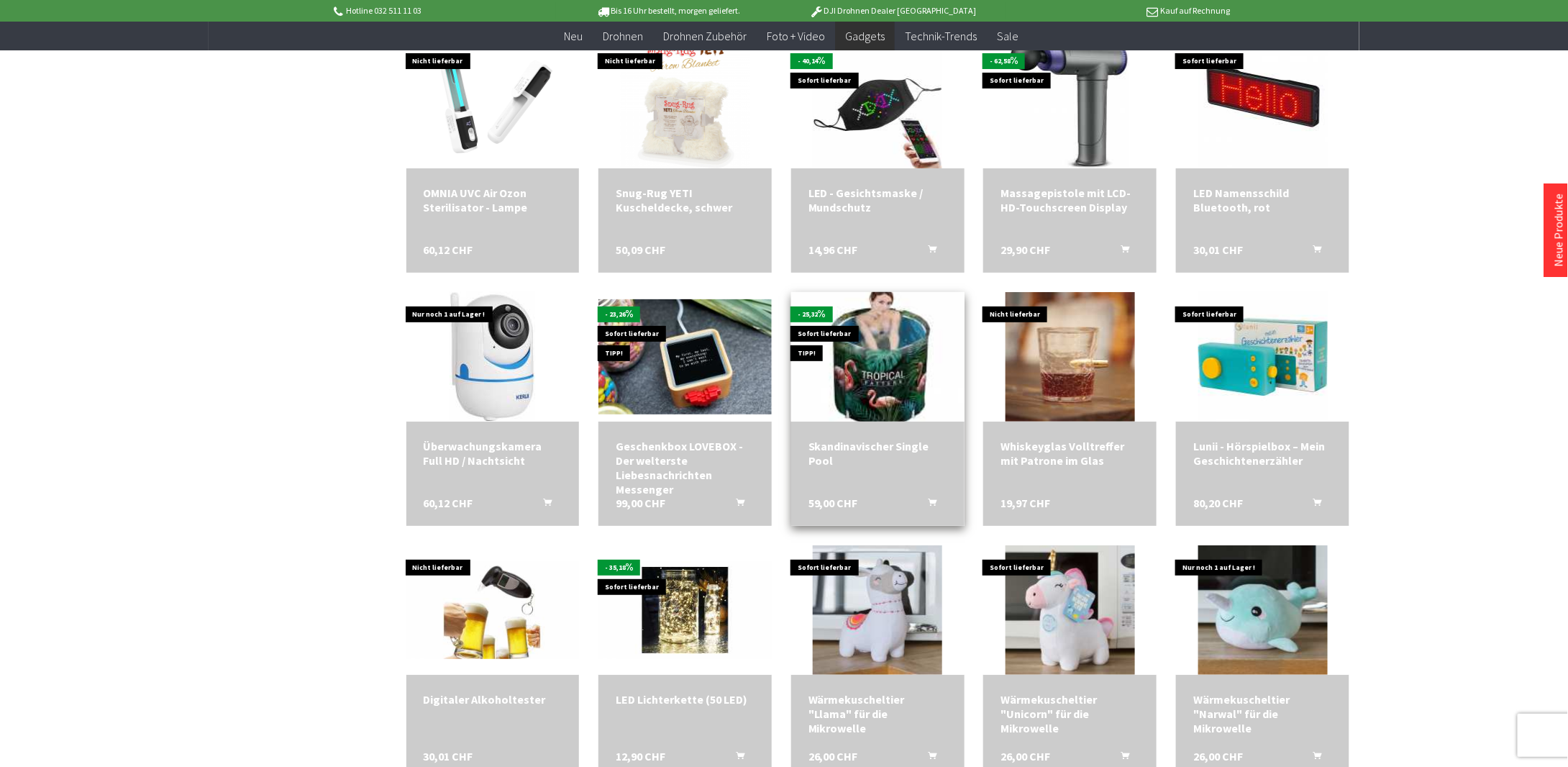
click at [880, 376] on img at bounding box center [877, 356] width 227 height 181
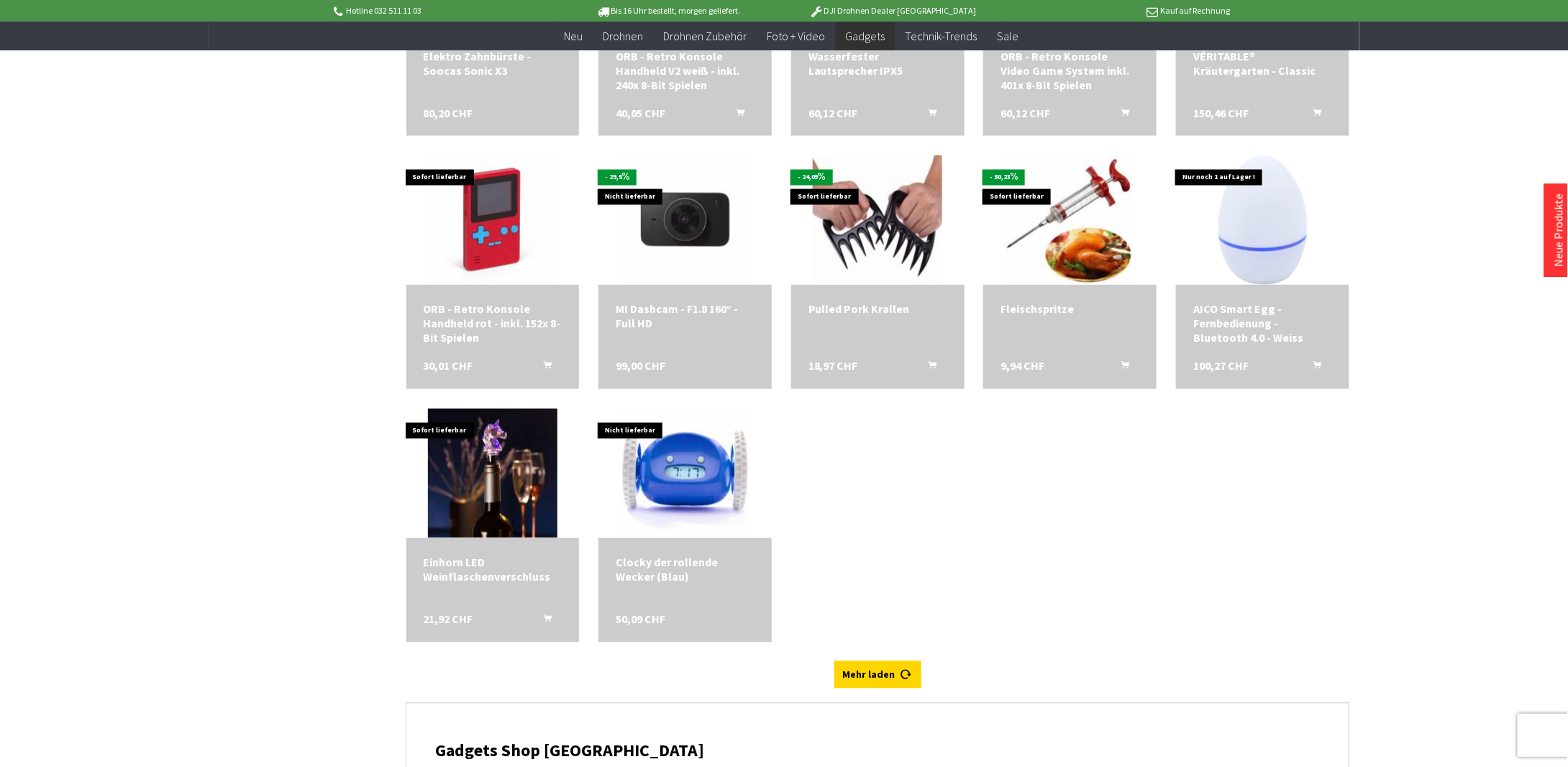
scroll to position [3957, 0]
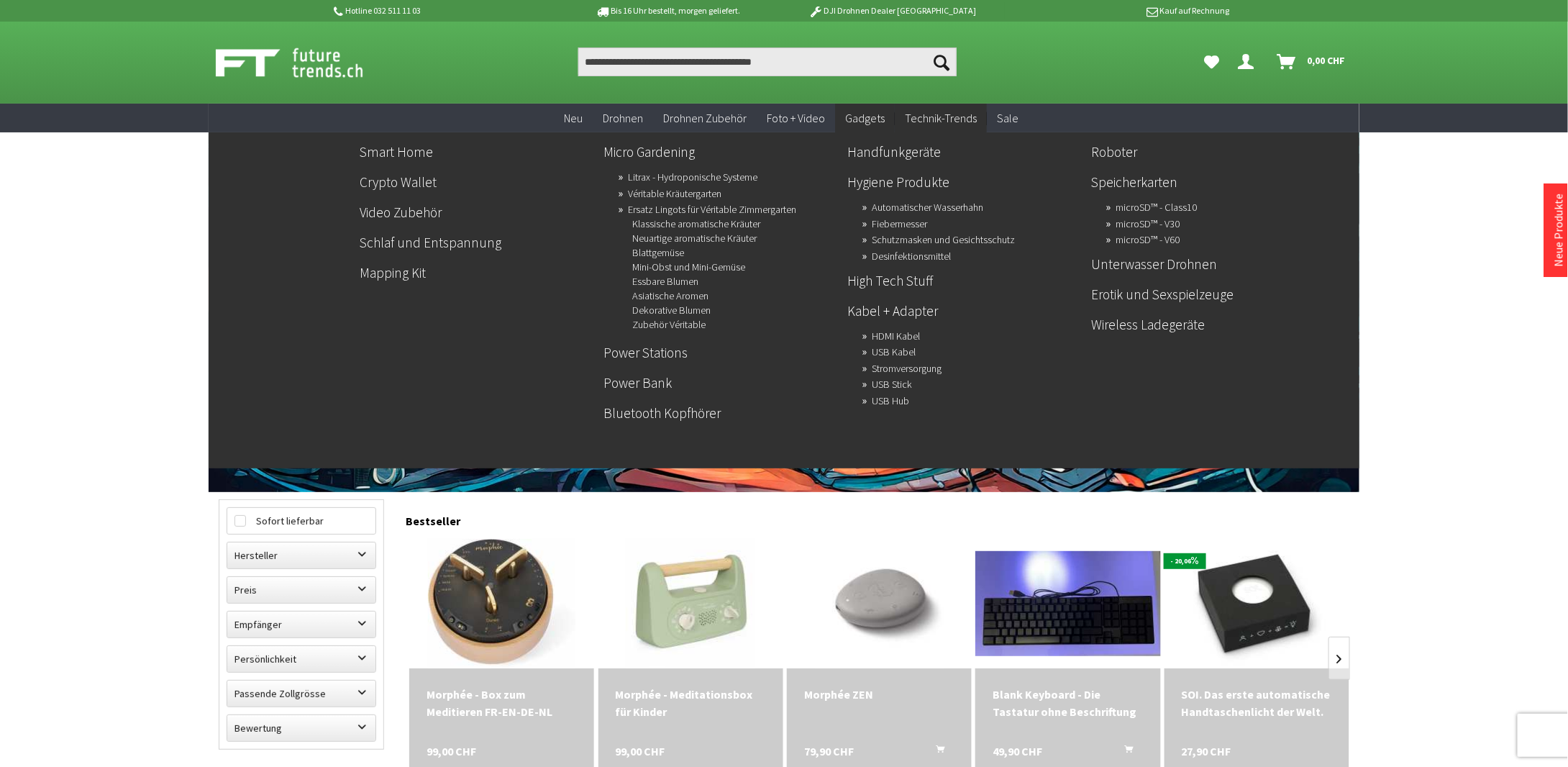
click at [930, 120] on span "Technik-Trends" at bounding box center [941, 118] width 72 height 15
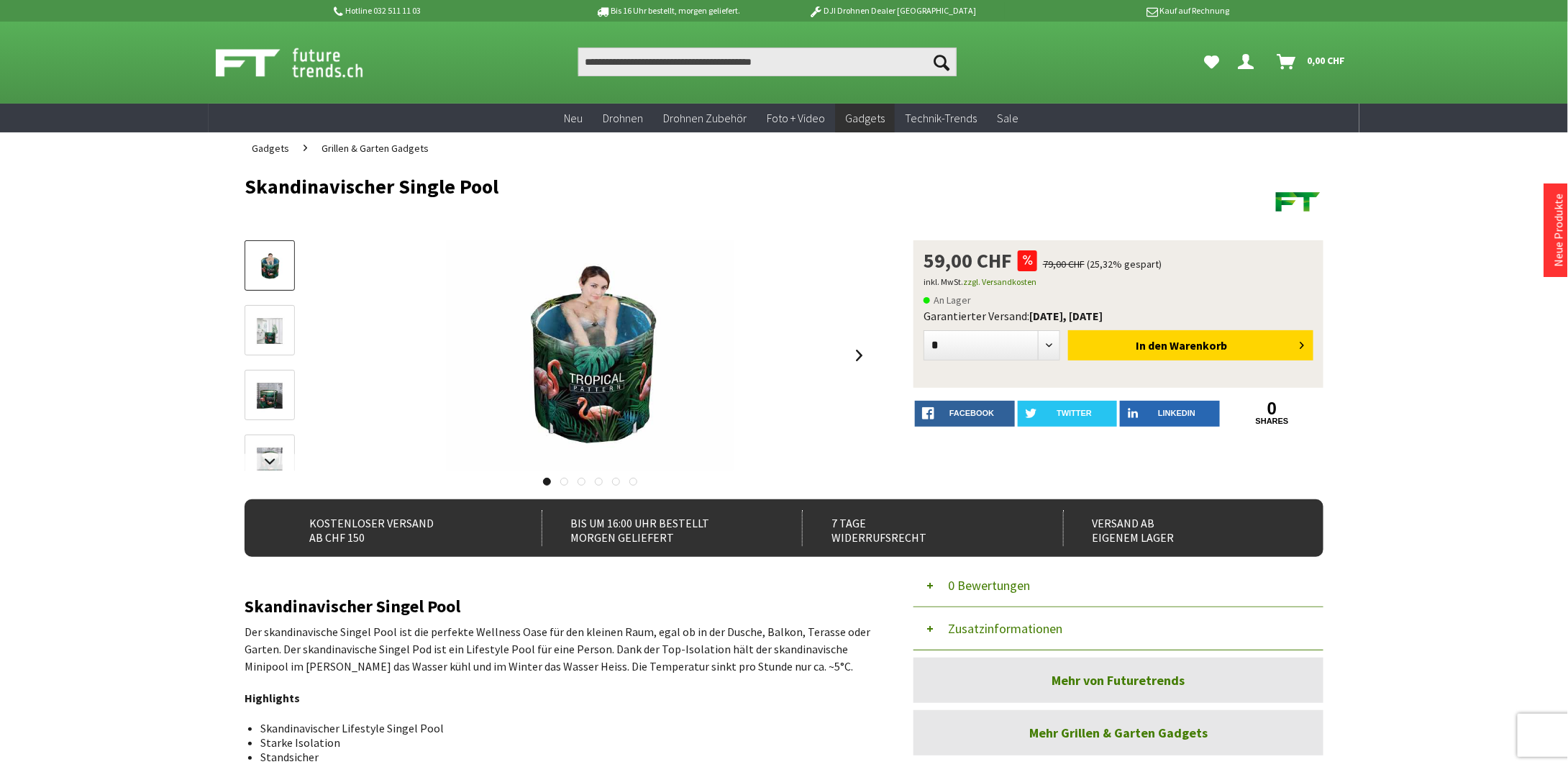
click at [265, 338] on img at bounding box center [270, 331] width 42 height 33
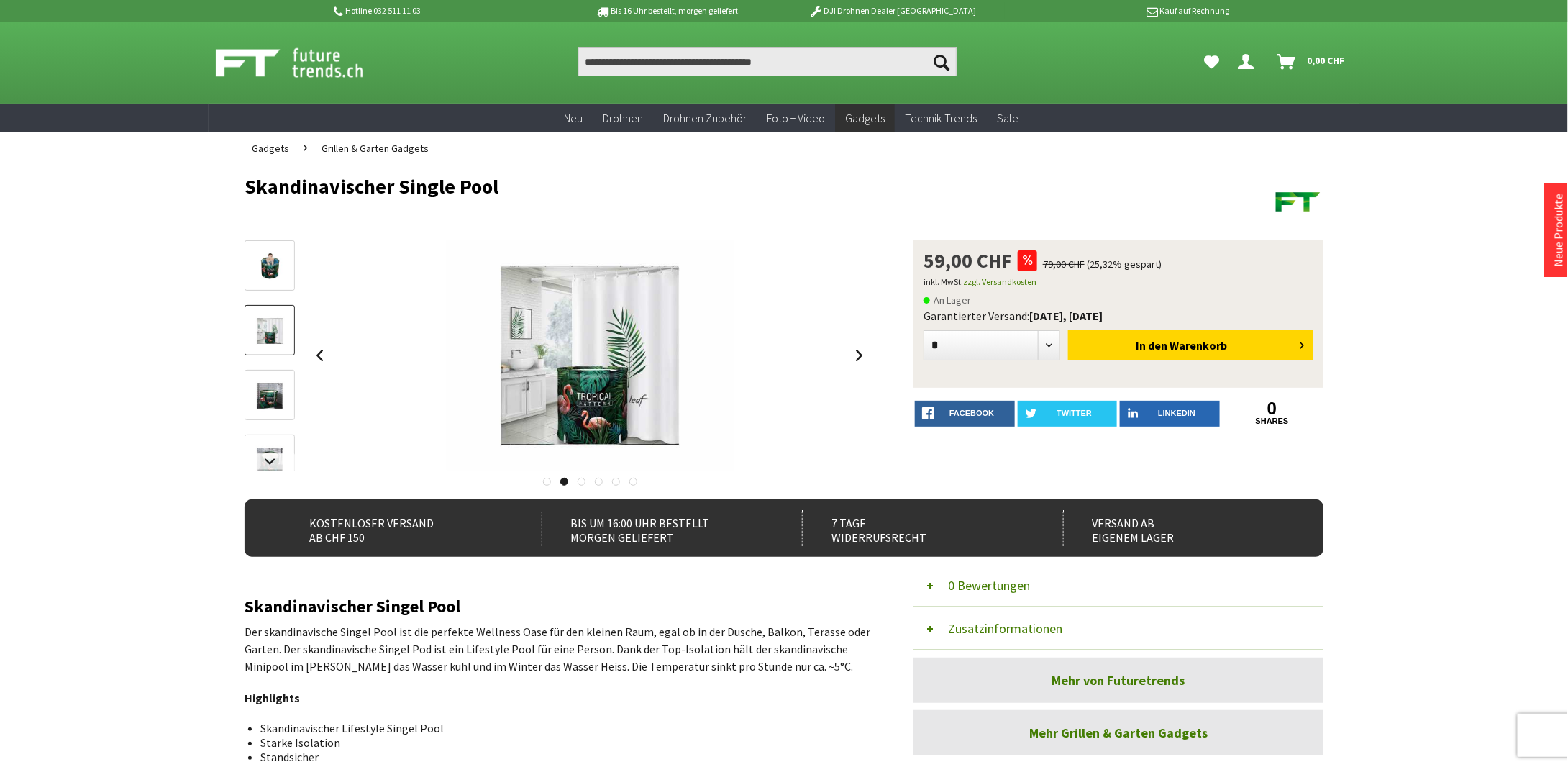
click at [257, 384] on img at bounding box center [270, 395] width 42 height 33
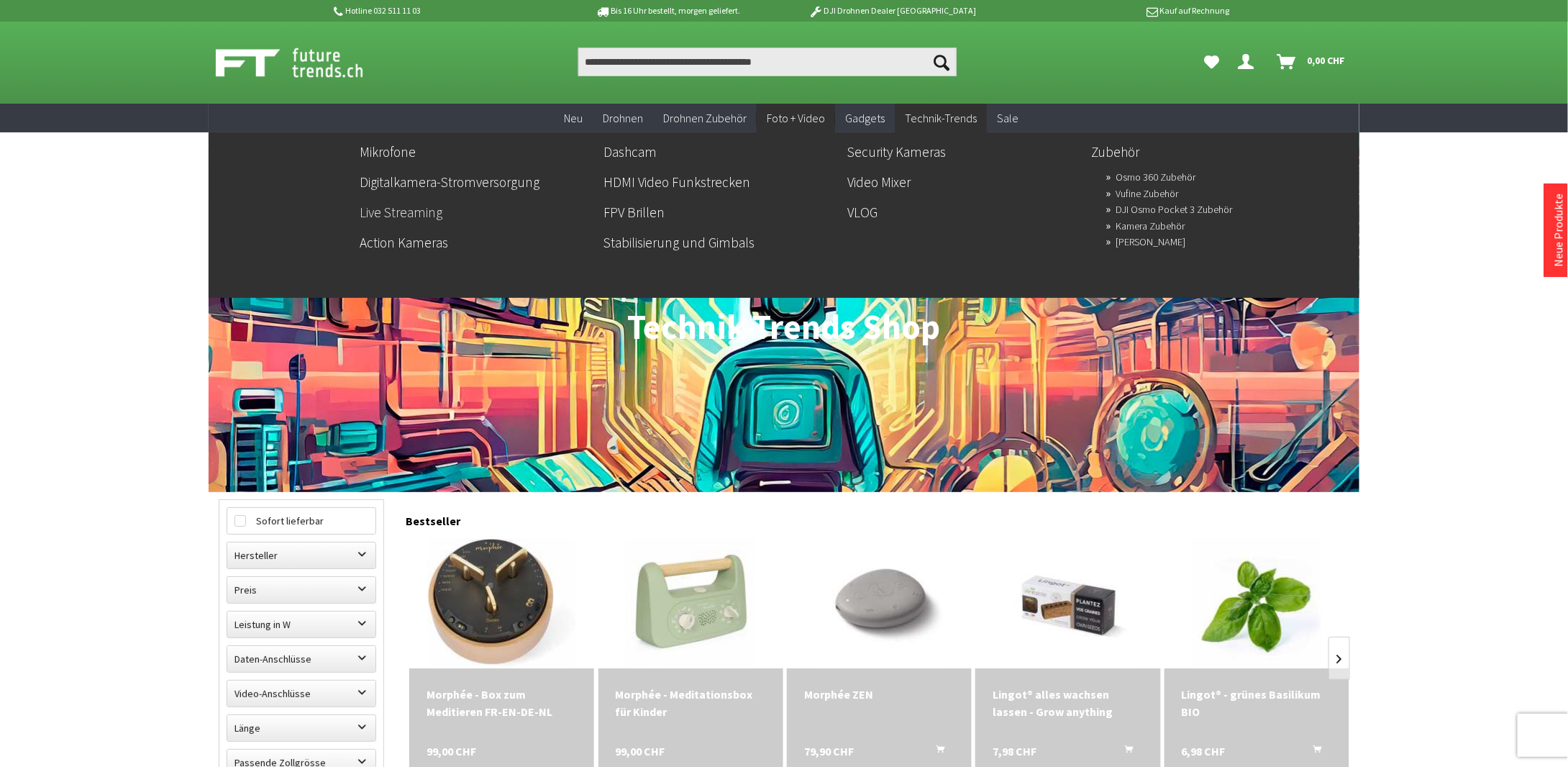
click at [406, 216] on link "Live Streaming" at bounding box center [476, 212] width 232 height 24
